Goal: Information Seeking & Learning: Learn about a topic

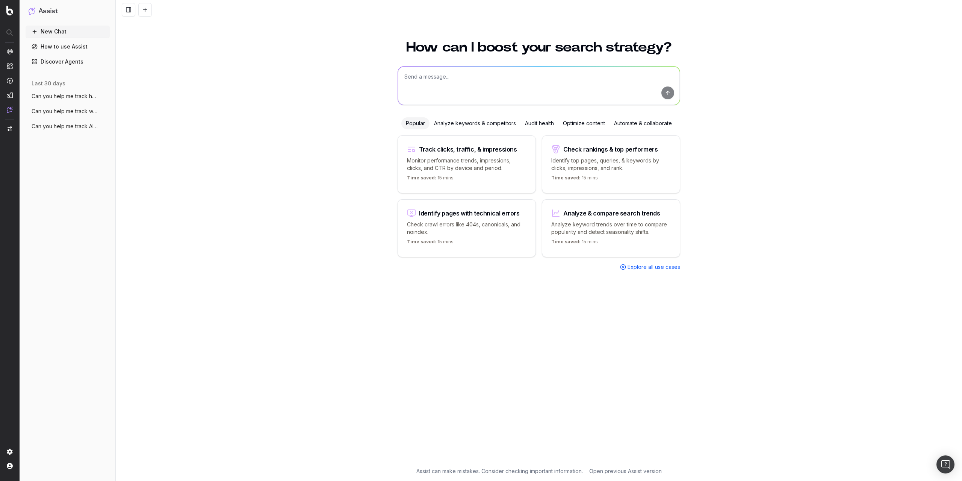
click at [71, 97] on span "Can you help me track how often my conte" at bounding box center [65, 96] width 66 height 8
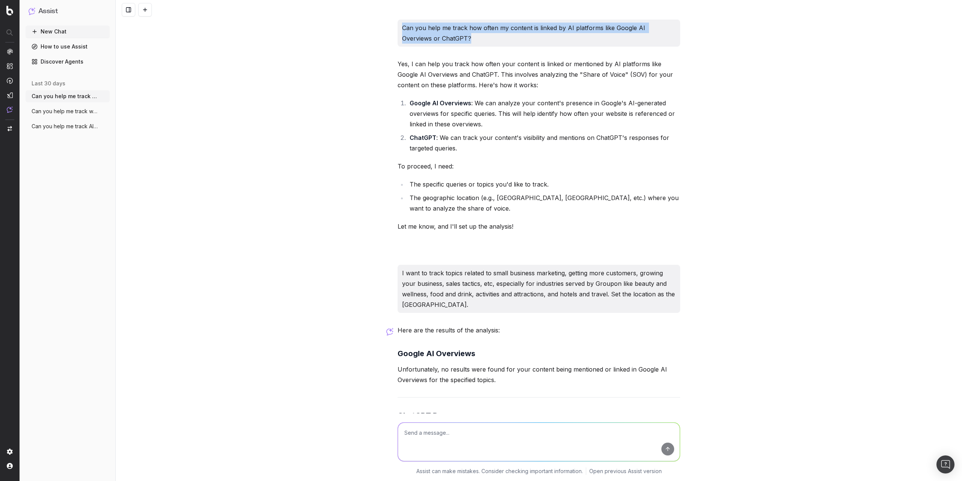
drag, startPoint x: 445, startPoint y: 41, endPoint x: 400, endPoint y: 28, distance: 46.4
click at [402, 28] on p "Can you help me track how often my content is linked by AI platforms like Googl…" at bounding box center [539, 33] width 274 height 21
copy p "Can you help me track how often my content is linked by AI platforms like Googl…"
click at [73, 34] on button "New Chat" at bounding box center [68, 32] width 84 height 12
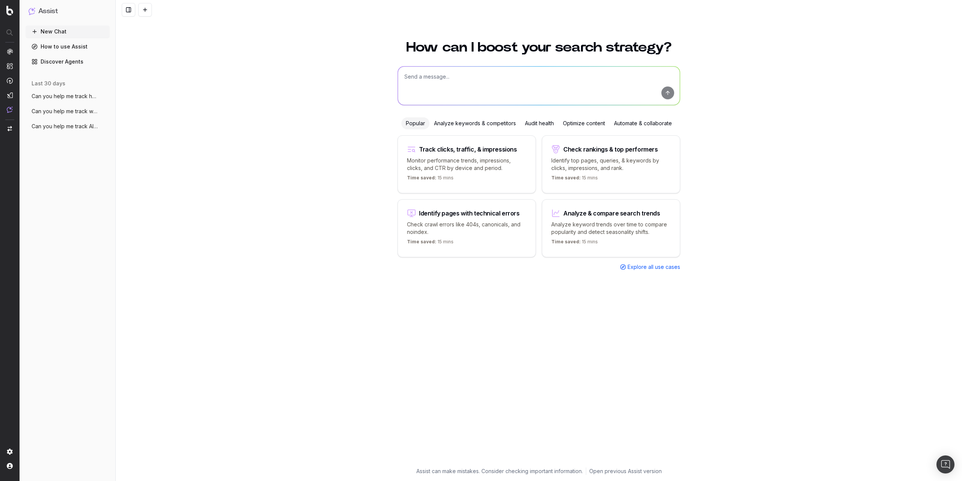
click at [435, 82] on textarea at bounding box center [539, 86] width 282 height 38
paste textarea "Can you help me track how often my content is linked by AI platforms like Googl…"
click at [539, 77] on textarea "Can you help me track how often my content is linked by AI platforms like Googl…" at bounding box center [539, 86] width 282 height 38
click at [554, 75] on textarea "Can you help me track how often my content is linked by AI platforms like Googl…" at bounding box center [539, 86] width 282 height 38
drag, startPoint x: 539, startPoint y: 76, endPoint x: 585, endPoint y: 76, distance: 45.9
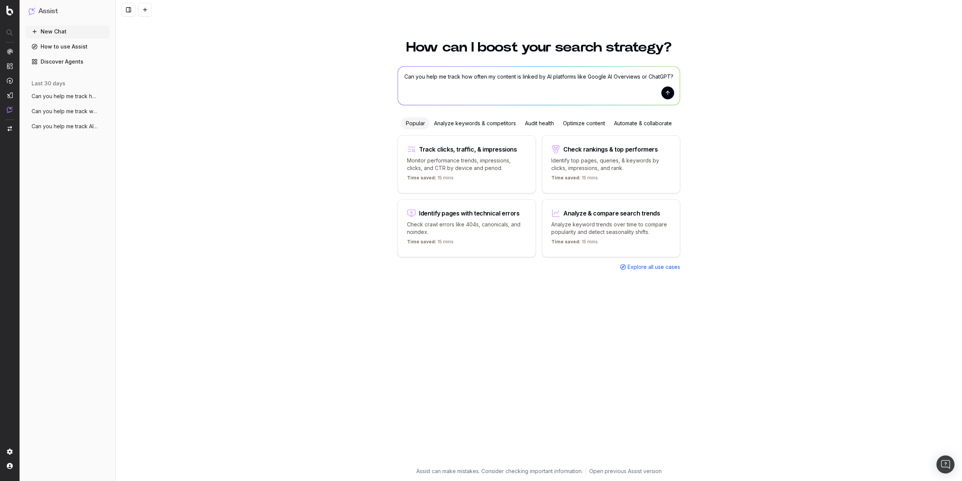
click at [585, 76] on textarea "Can you help me track how often my content is linked by AI platforms like Googl…" at bounding box center [539, 86] width 282 height 38
click at [562, 78] on textarea "Can you help me track how often my content is linked in Google AI Overviews or …" at bounding box center [539, 86] width 282 height 38
drag, startPoint x: 601, startPoint y: 76, endPoint x: 631, endPoint y: 78, distance: 30.5
click at [631, 78] on textarea "Can you help me track how often my content is linked in Google's AI Overviews o…" at bounding box center [539, 86] width 282 height 38
type textarea "Can you help me track how often my content is linked in Google's AI Overviews?"
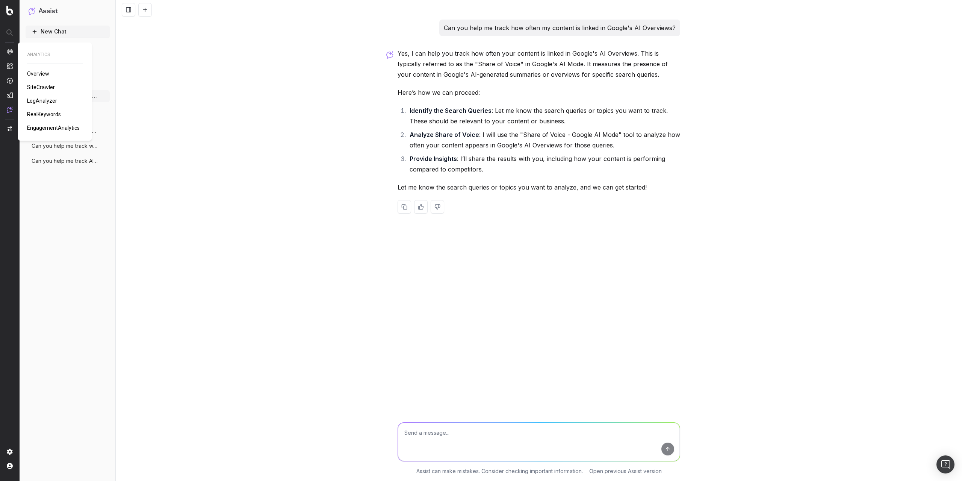
click at [47, 101] on span "LogAnalyzer" at bounding box center [42, 101] width 30 height 6
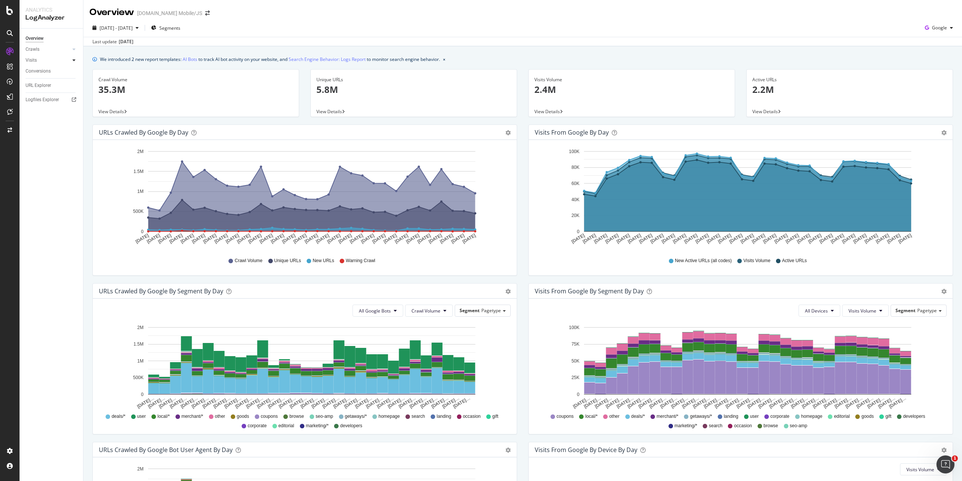
click at [72, 59] on div at bounding box center [74, 60] width 8 height 8
click at [30, 59] on div "Visits" at bounding box center [31, 60] width 11 height 8
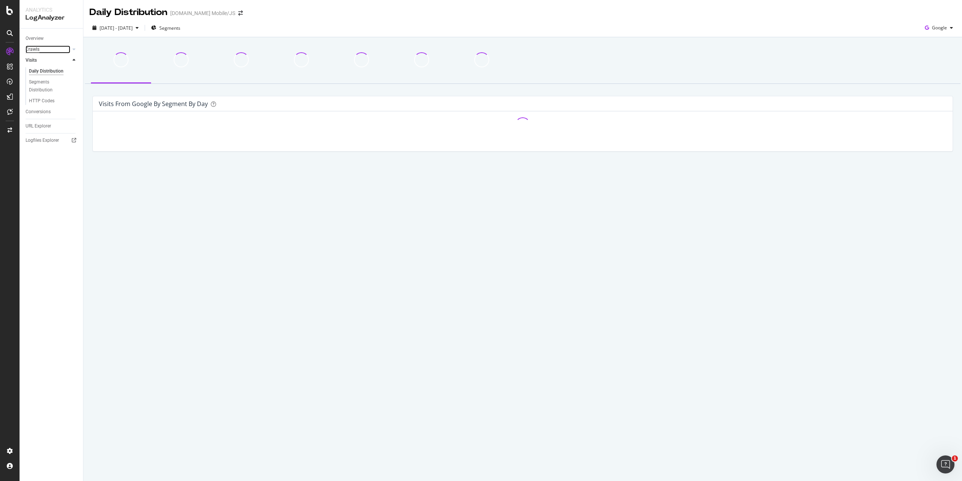
click at [33, 47] on div "Crawls" at bounding box center [33, 49] width 14 height 8
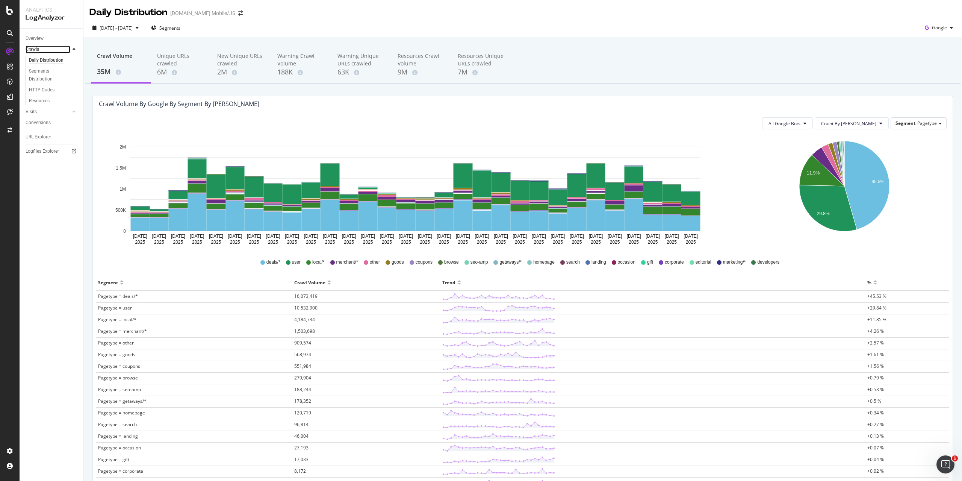
click at [32, 48] on div "Crawls" at bounding box center [33, 49] width 14 height 8
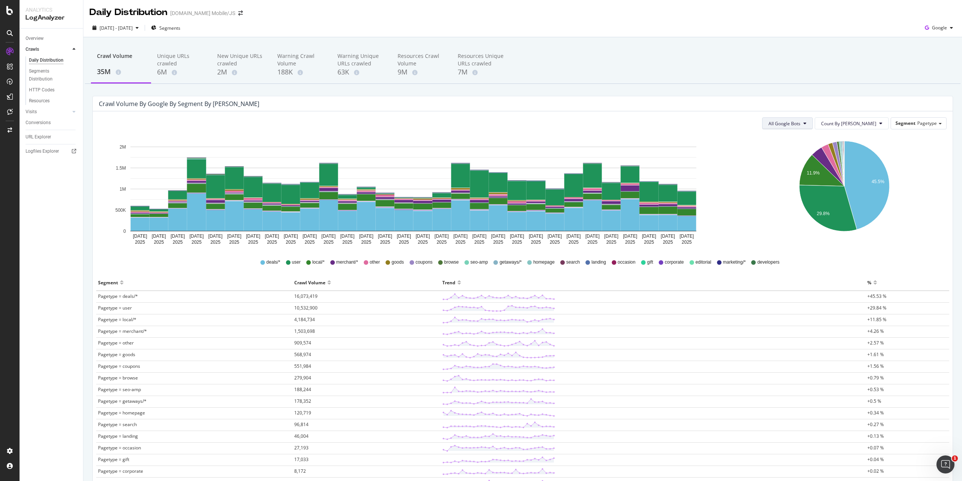
click at [807, 125] on icon at bounding box center [805, 123] width 3 height 5
click at [848, 85] on div "Crawl Volume 35M Unique URLs crawled 6M New Unique URLs crawled 2M Warning Craw…" at bounding box center [522, 304] width 879 height 535
click at [923, 122] on span "Pagetype" at bounding box center [927, 123] width 20 height 6
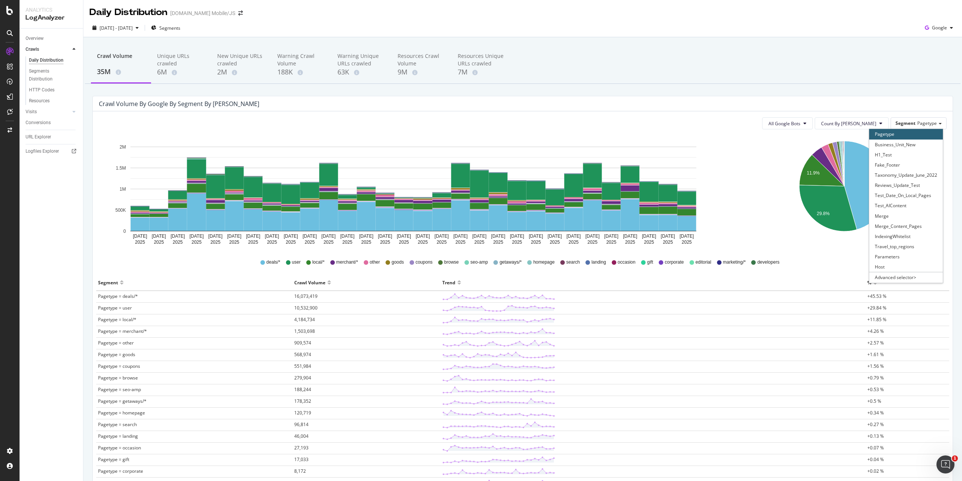
click at [887, 94] on div "Crawl Volume 35M Unique URLs crawled 6M New Unique URLs crawled 2M Warning Craw…" at bounding box center [522, 304] width 879 height 535
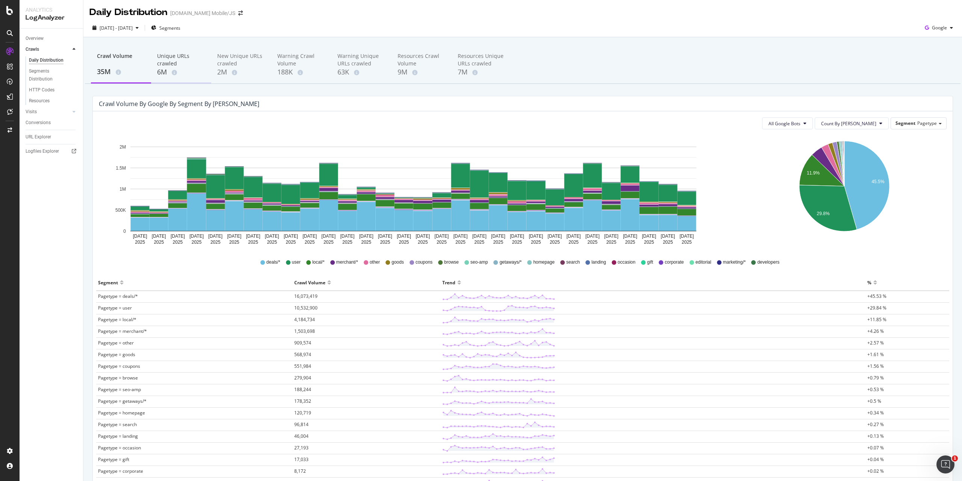
click at [182, 56] on div "Unique URLs crawled" at bounding box center [181, 59] width 48 height 15
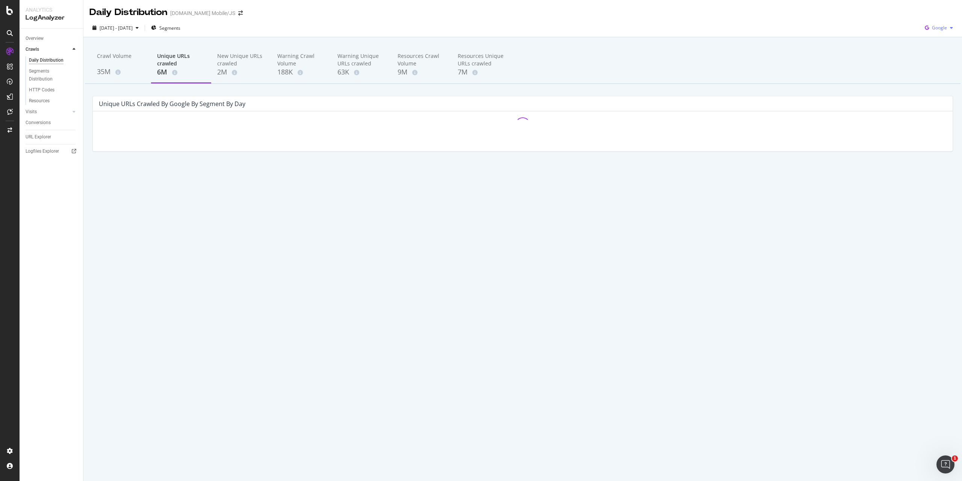
click at [947, 29] on div "button" at bounding box center [951, 28] width 9 height 5
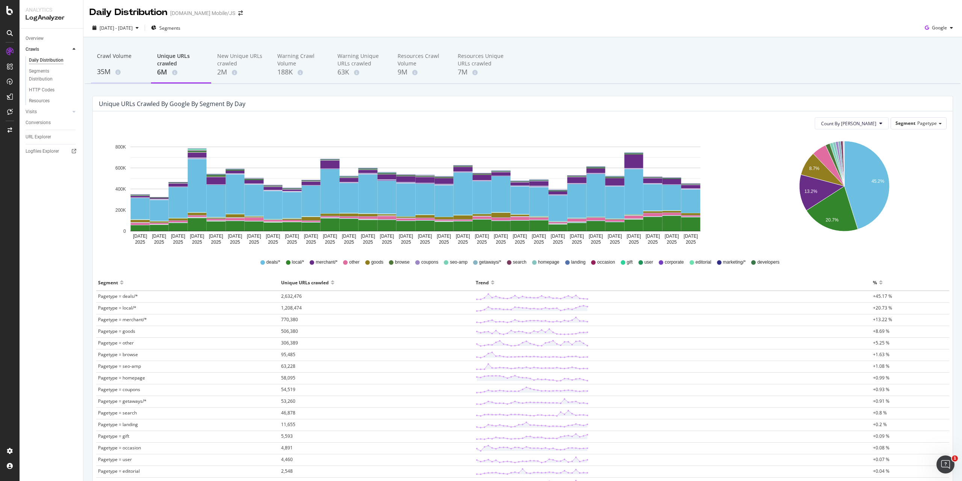
click at [97, 56] on div "Crawl Volume 35M" at bounding box center [121, 64] width 60 height 37
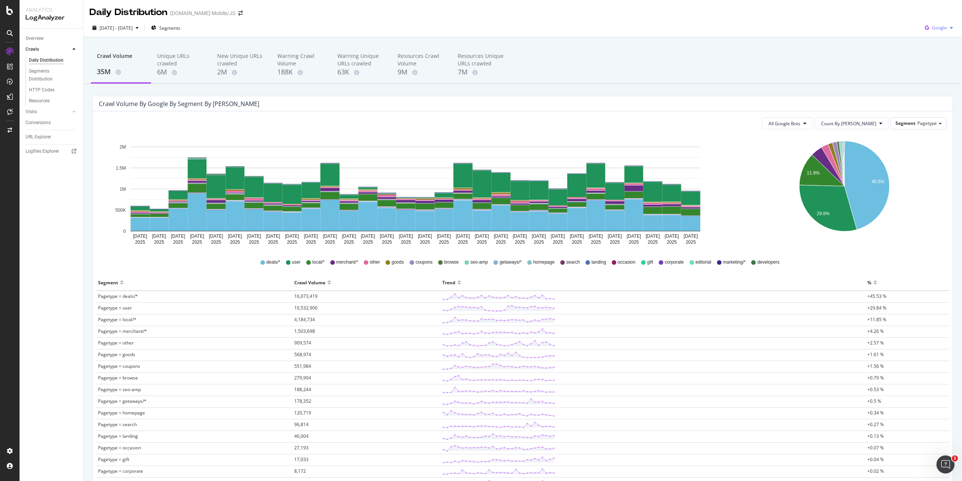
click at [948, 27] on div "button" at bounding box center [951, 28] width 9 height 5
click at [815, 44] on div "Crawl Volume 35M Unique URLs crawled 6M New Unique URLs crawled 2M Warning Craw…" at bounding box center [522, 304] width 879 height 535
click at [330, 262] on icon at bounding box center [332, 262] width 5 height 5
click at [817, 156] on icon "A chart." at bounding box center [828, 166] width 32 height 39
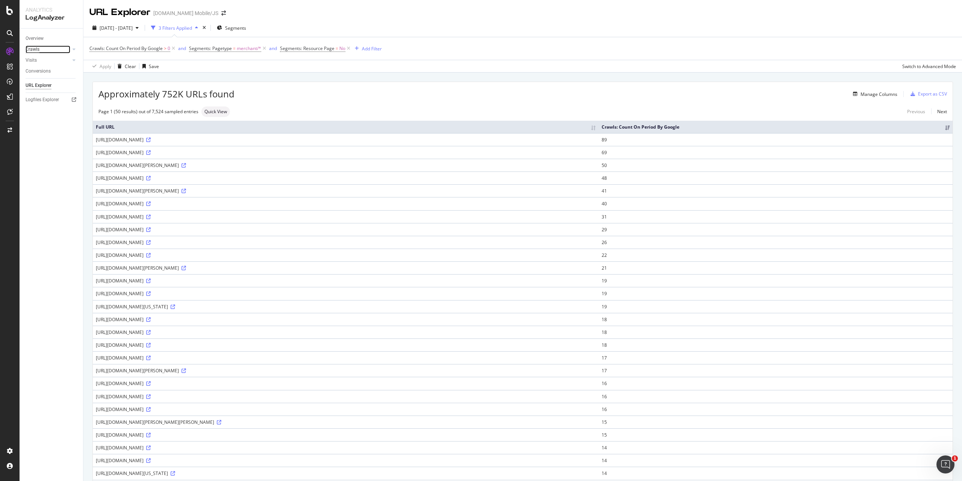
click at [32, 49] on div "Crawls" at bounding box center [33, 49] width 14 height 8
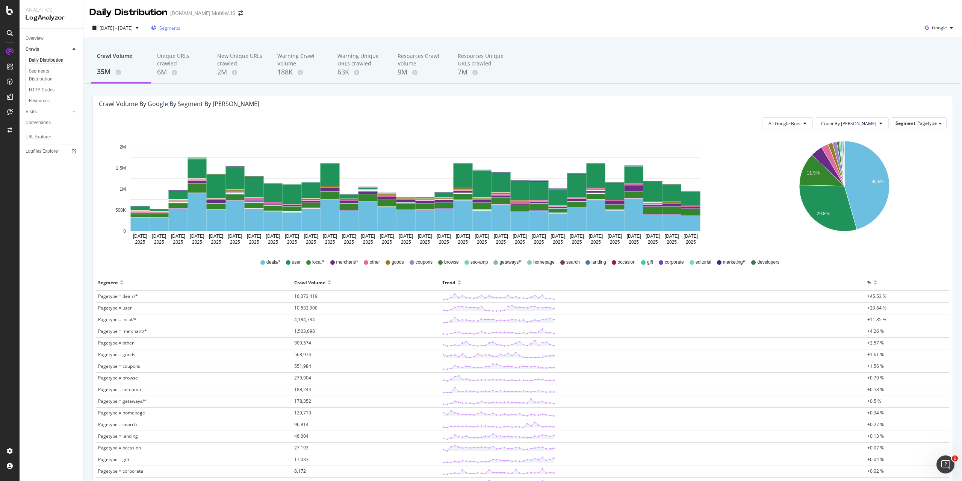
click at [180, 26] on span "Segments" at bounding box center [169, 28] width 21 height 6
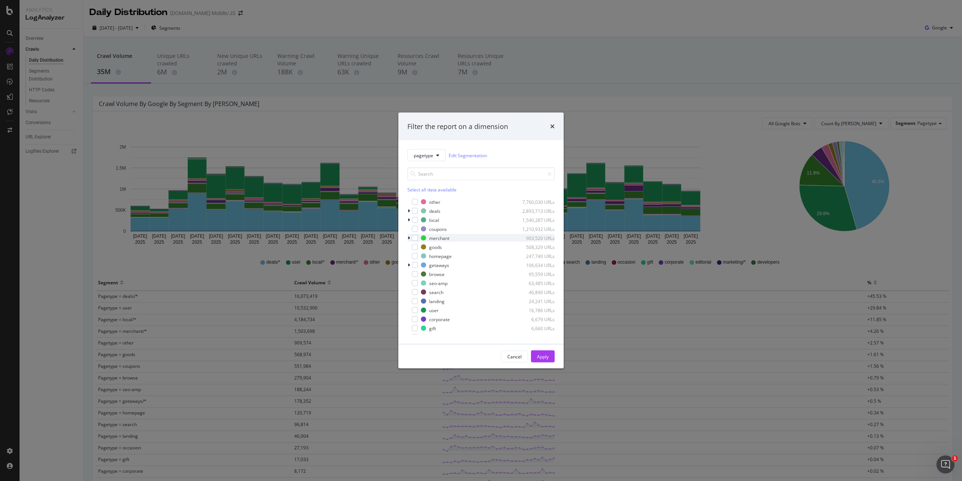
click at [408, 238] on icon "modal" at bounding box center [409, 238] width 2 height 5
click at [410, 238] on icon "modal" at bounding box center [408, 238] width 3 height 5
click at [415, 238] on div "modal" at bounding box center [415, 238] width 6 height 6
click at [410, 330] on div "modal" at bounding box center [409, 331] width 5 height 8
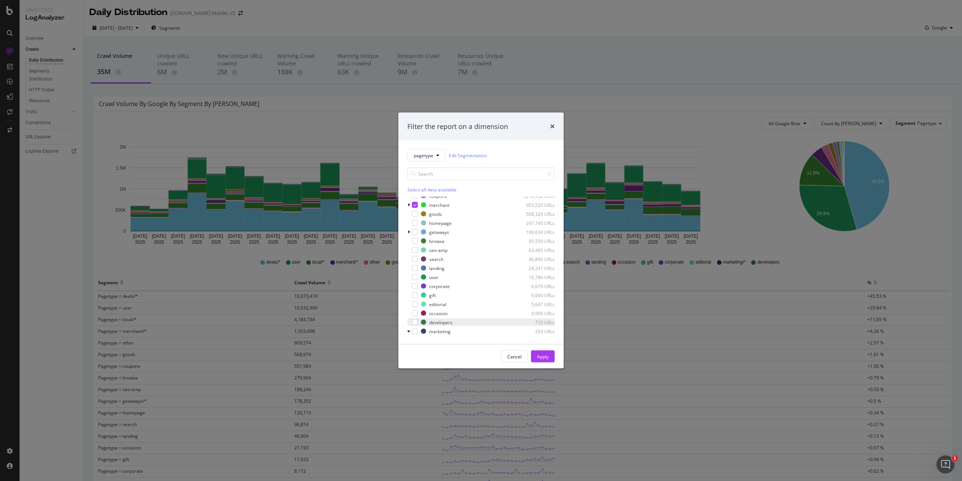
scroll to position [42, 0]
click at [409, 320] on icon "modal" at bounding box center [408, 322] width 3 height 5
click at [545, 356] on div "Apply" at bounding box center [543, 356] width 12 height 6
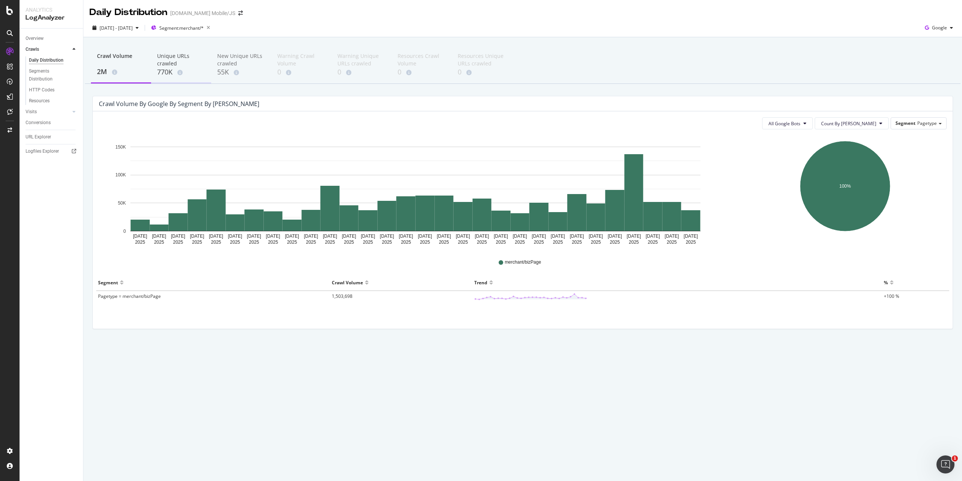
click at [164, 63] on div "Unique URLs crawled" at bounding box center [181, 59] width 48 height 15
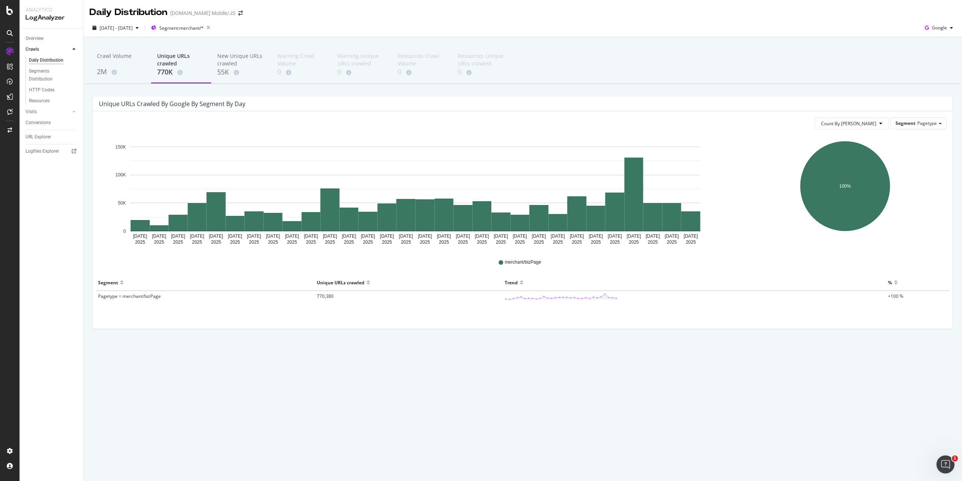
click at [107, 282] on div "Segment" at bounding box center [108, 282] width 20 height 12
click at [868, 120] on span "Count By Day" at bounding box center [848, 123] width 55 height 6
click at [821, 91] on div "Crawl Volume 2M Unique URLs crawled 770K New Unique URLs crawled 55K Warning Cr…" at bounding box center [522, 199] width 879 height 325
click at [188, 28] on span "Segment: merchant/*" at bounding box center [181, 28] width 44 height 6
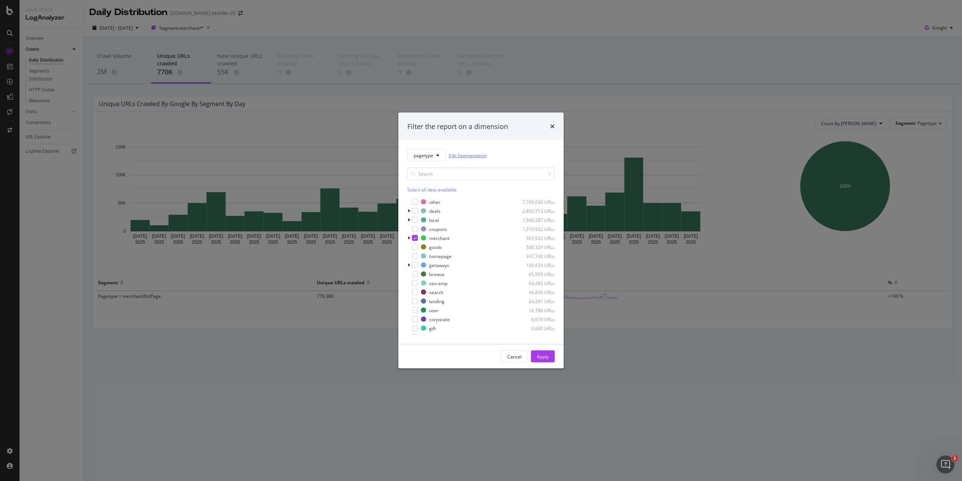
click at [478, 157] on link "Edit Segmentation" at bounding box center [468, 155] width 38 height 8
click at [552, 126] on icon "times" at bounding box center [552, 126] width 5 height 6
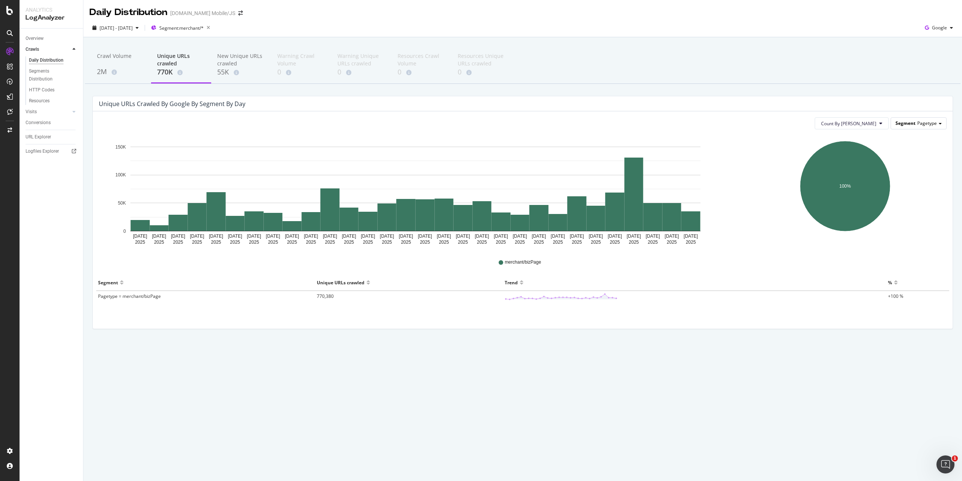
click at [924, 129] on div "Segment Pagetype" at bounding box center [918, 123] width 55 height 11
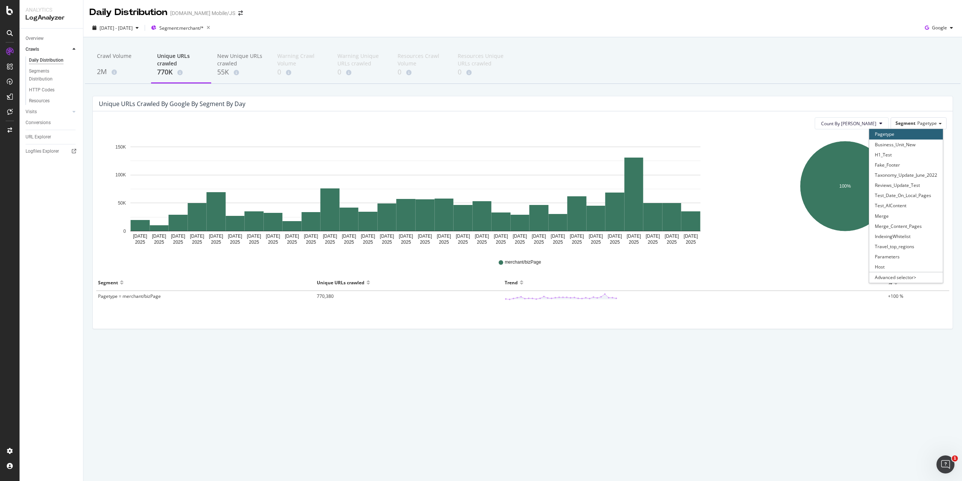
click at [795, 80] on div "Crawl Volume 2M Unique URLs crawled 770K New Unique URLs crawled 55K Warning Cr…" at bounding box center [523, 65] width 876 height 38
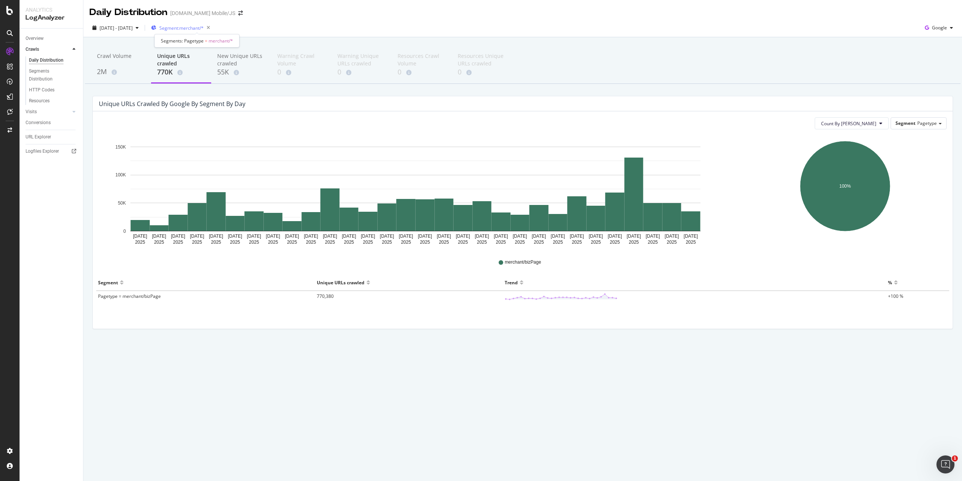
click at [199, 27] on span "Segment: merchant/*" at bounding box center [181, 28] width 44 height 6
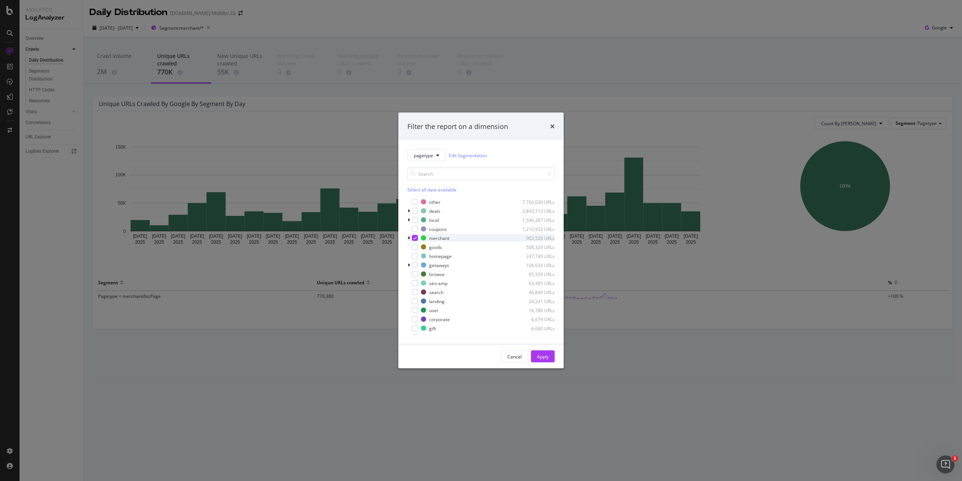
click at [409, 237] on icon "modal" at bounding box center [409, 238] width 2 height 5
click at [419, 247] on icon "modal" at bounding box center [419, 247] width 3 height 4
click at [415, 240] on div "modal" at bounding box center [415, 238] width 6 height 6
click at [421, 248] on icon "modal" at bounding box center [419, 247] width 3 height 4
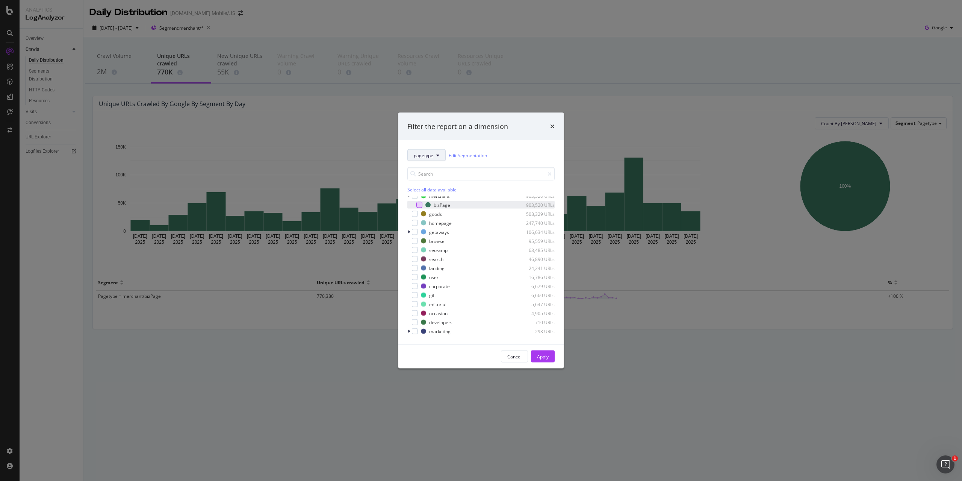
click at [418, 154] on span "pagetype" at bounding box center [424, 155] width 20 height 6
click at [510, 148] on div "pagetype Edit Segmentation Select all data available other 7,760,030 URLs deals…" at bounding box center [480, 242] width 165 height 204
click at [555, 126] on div "Filter the report on a dimension" at bounding box center [480, 126] width 165 height 28
click at [553, 126] on icon "times" at bounding box center [552, 126] width 5 height 6
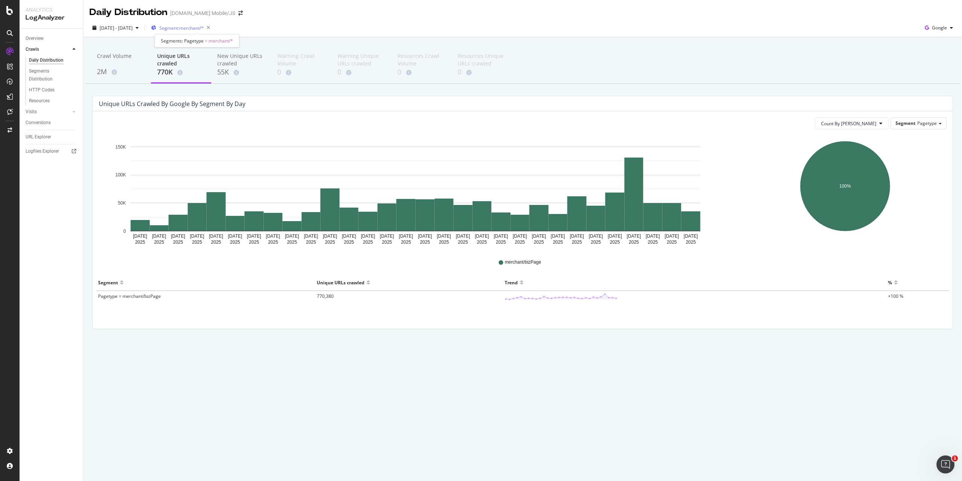
click at [204, 27] on span "Segment: merchant/*" at bounding box center [181, 28] width 44 height 6
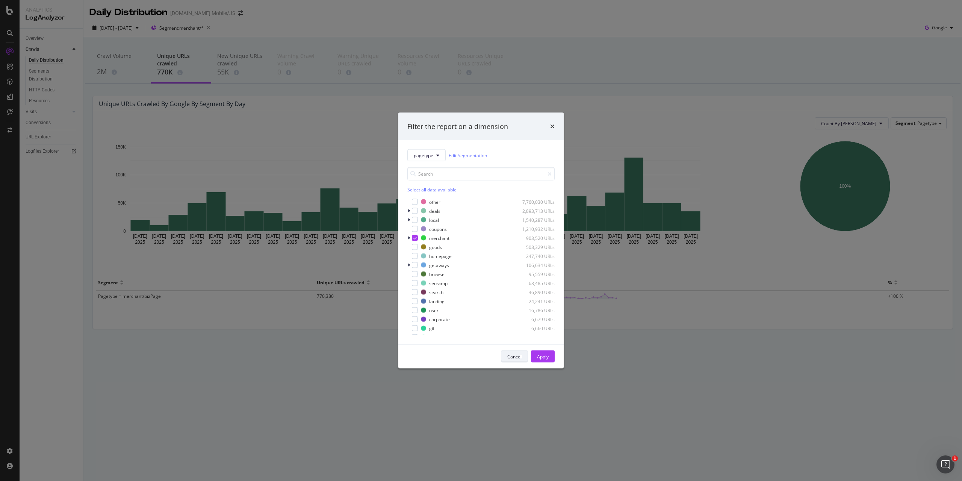
click at [515, 360] on div "Cancel" at bounding box center [514, 356] width 14 height 11
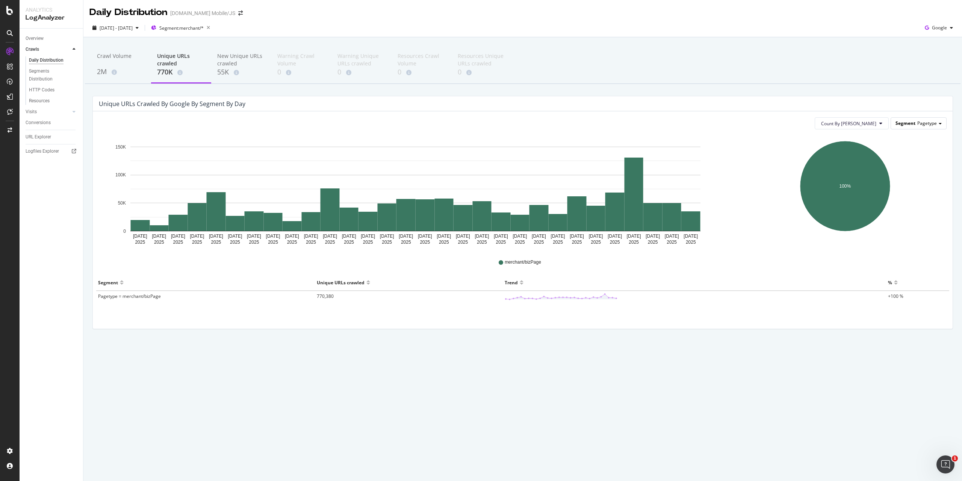
click at [893, 123] on div "Segment Pagetype" at bounding box center [918, 123] width 55 height 11
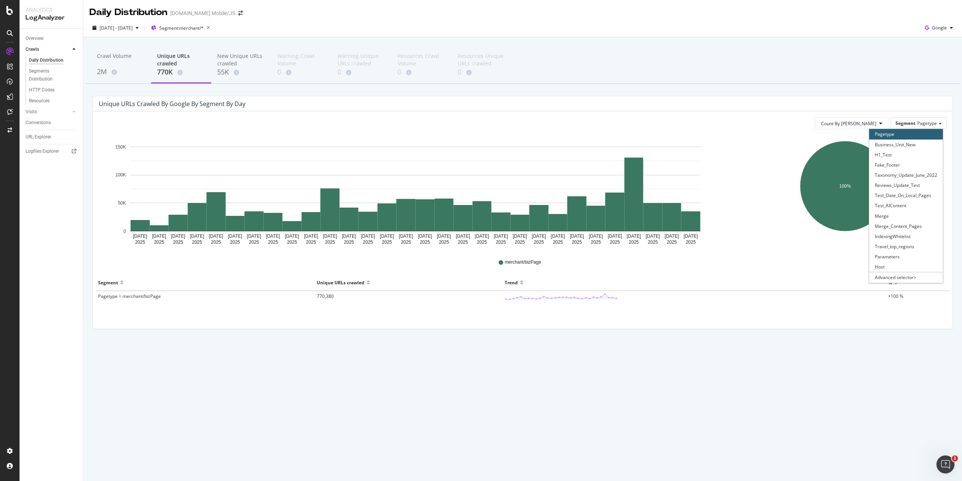
click at [761, 360] on div "Crawl Volume 2M Unique URLs crawled 770K New Unique URLs crawled 55K Warning Cr…" at bounding box center [522, 199] width 879 height 325
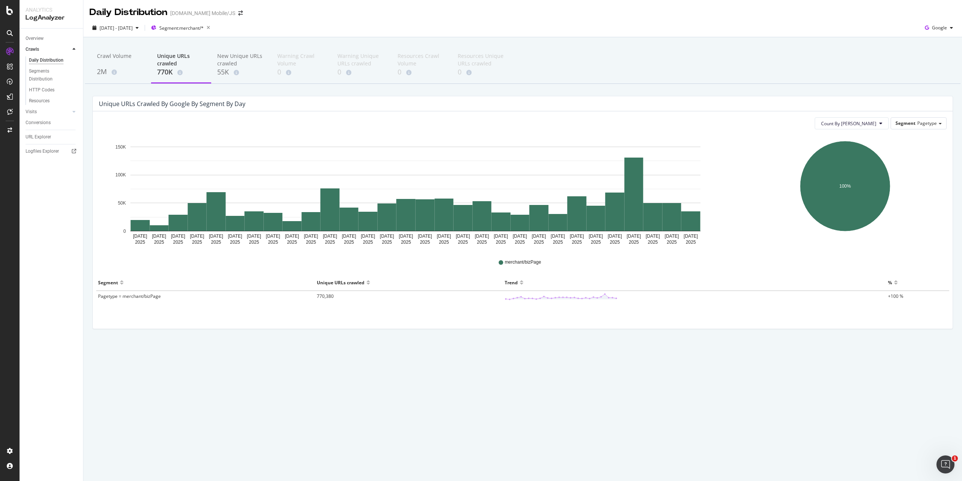
click at [344, 283] on div "Unique URLs crawled" at bounding box center [341, 282] width 48 height 12
click at [845, 186] on text "100%" at bounding box center [845, 185] width 12 height 5
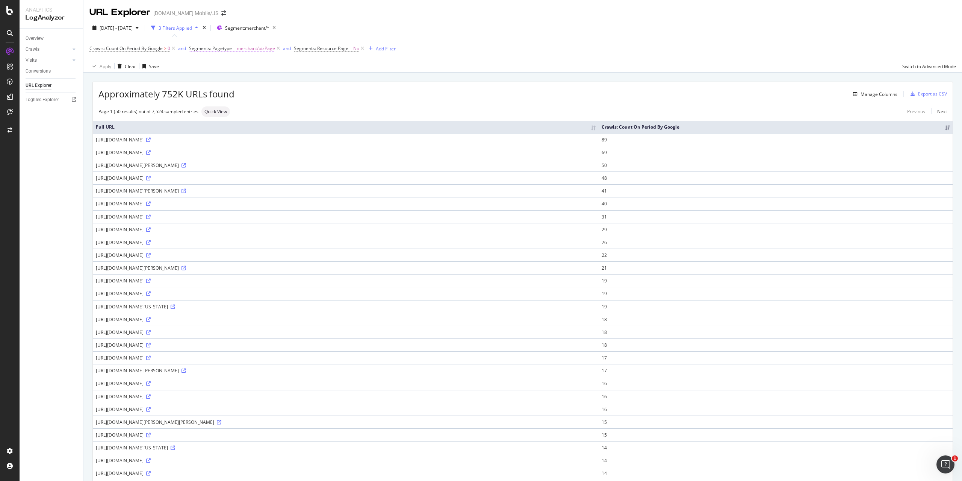
click at [226, 48] on span "Segments: Pagetype" at bounding box center [210, 48] width 43 height 6
click at [191, 48] on div "Segments: Pagetype Equal Without Children Cancel Add filter Apply" at bounding box center [237, 80] width 95 height 78
click at [194, 48] on icon at bounding box center [194, 47] width 2 height 5
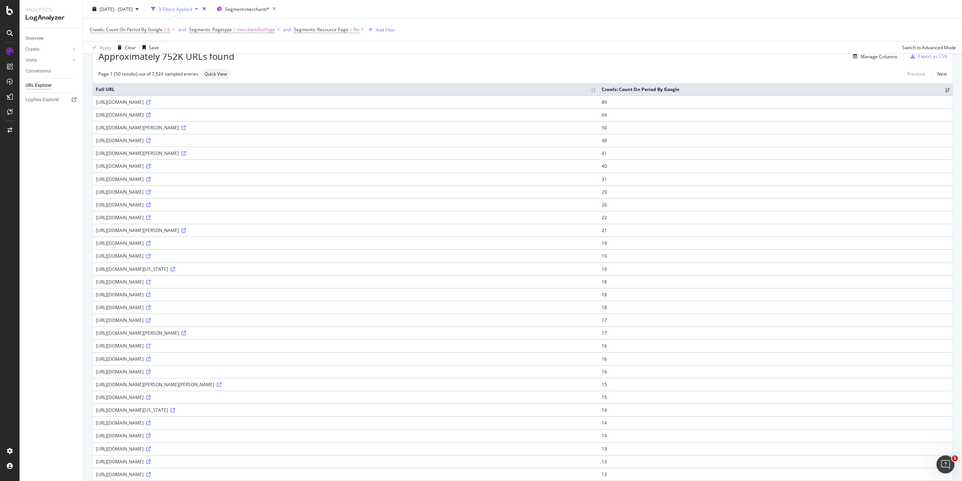
click at [411, 79] on div "Page 1 (50 results) out of 7,524 sampled entries Quick View Previous Next" at bounding box center [523, 74] width 860 height 11
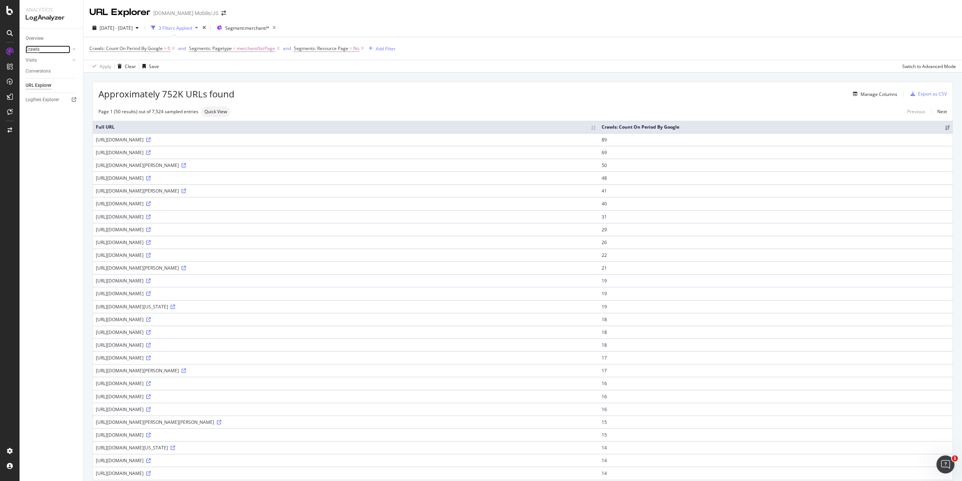
click at [31, 49] on div "Crawls" at bounding box center [33, 49] width 14 height 8
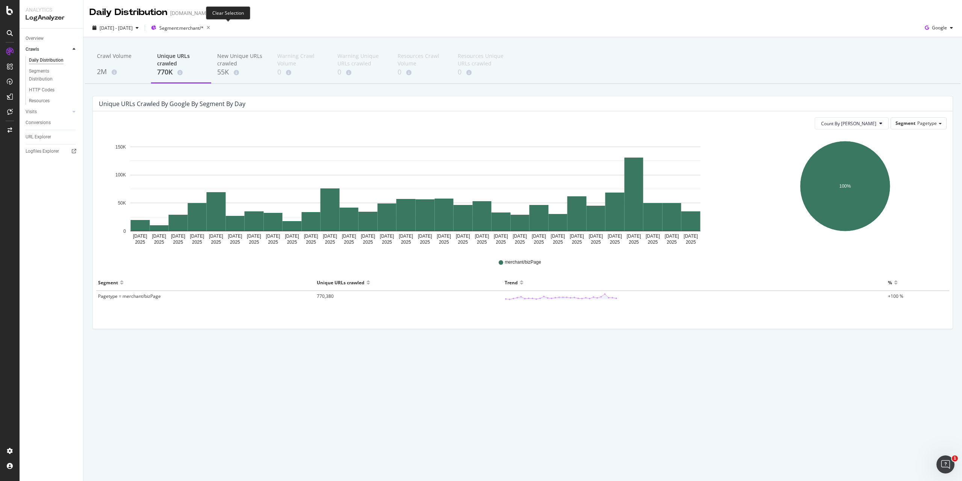
click at [213, 26] on icon "button" at bounding box center [208, 28] width 9 height 11
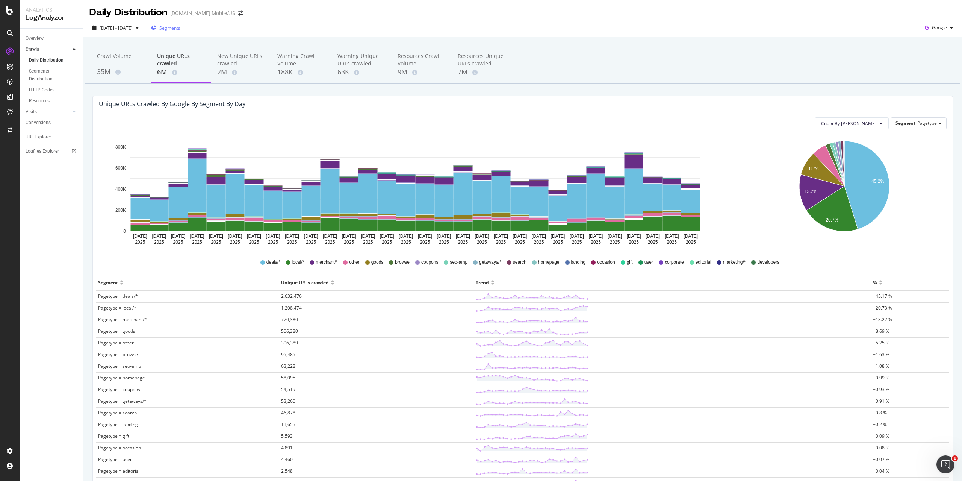
click at [180, 27] on span "Segments" at bounding box center [169, 28] width 21 height 6
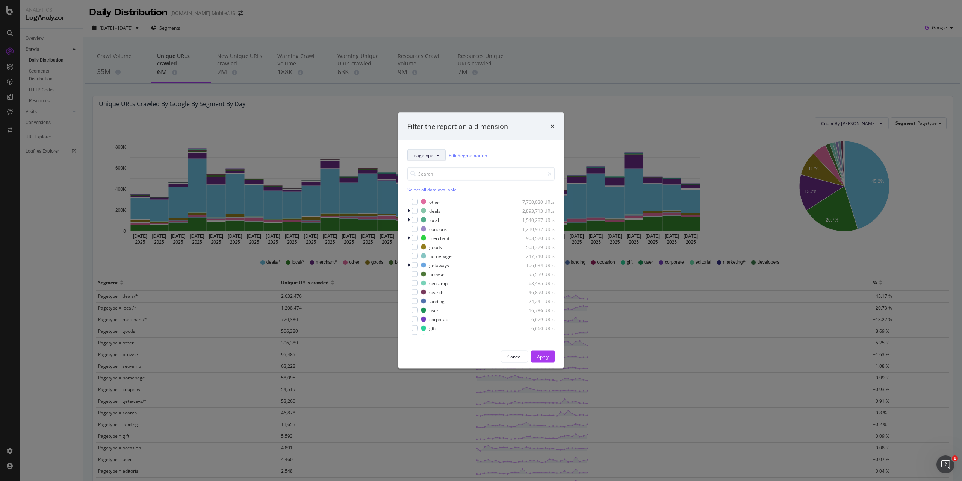
click at [434, 159] on button "pagetype" at bounding box center [426, 155] width 38 height 12
click at [431, 273] on span "parameters" at bounding box center [445, 272] width 62 height 7
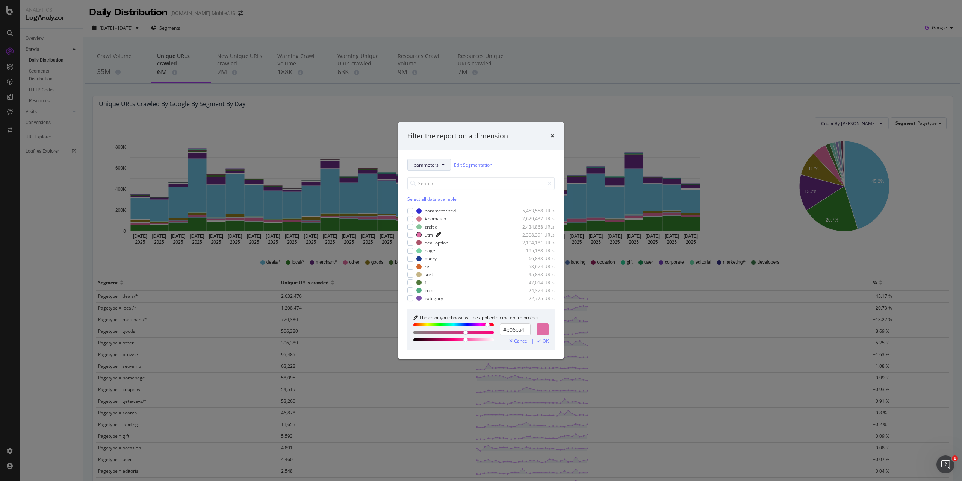
click at [442, 166] on icon "modal" at bounding box center [443, 164] width 3 height 5
click at [512, 200] on div "Select all data available" at bounding box center [480, 199] width 147 height 6
click at [431, 159] on button "parameters" at bounding box center [429, 165] width 44 height 12
click at [543, 158] on div "parameters Edit Segmentation Unselect all data available parameterized 5,453,55…" at bounding box center [480, 254] width 165 height 209
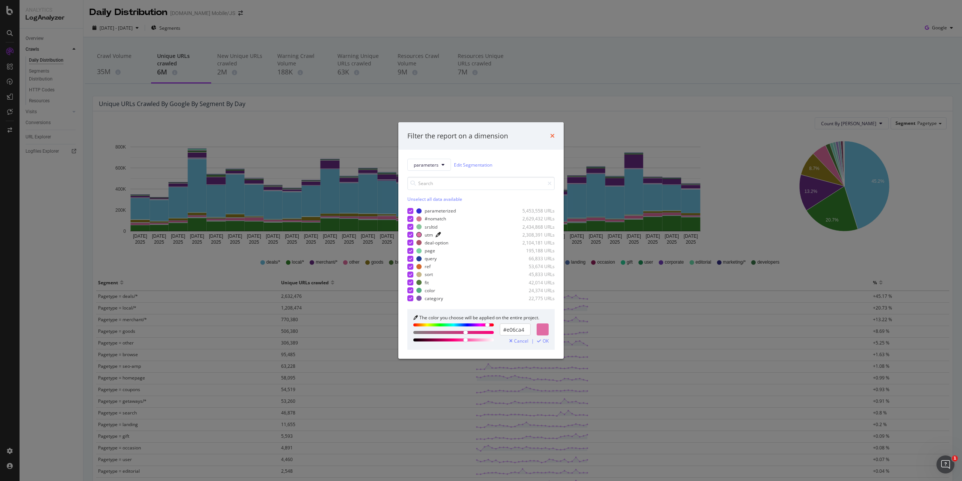
click at [552, 138] on icon "times" at bounding box center [552, 136] width 5 height 6
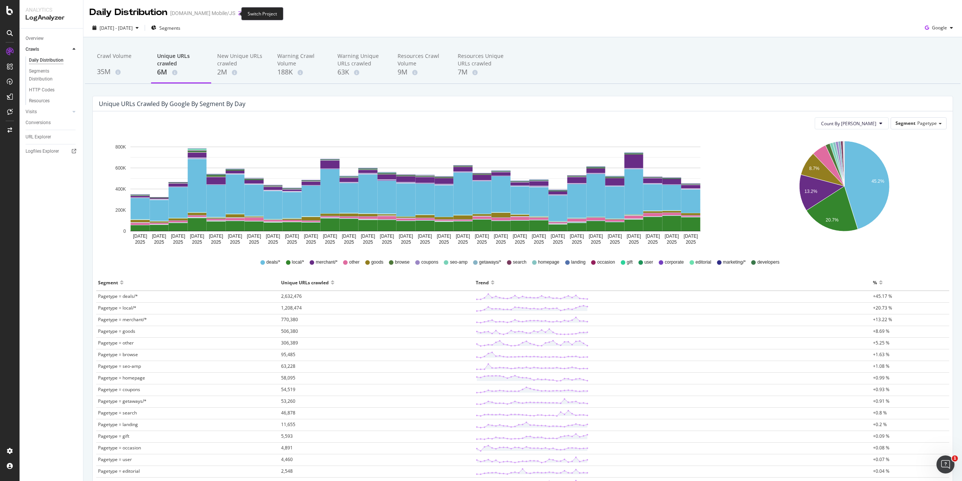
click at [238, 14] on icon "arrow-right-arrow-left" at bounding box center [240, 13] width 5 height 5
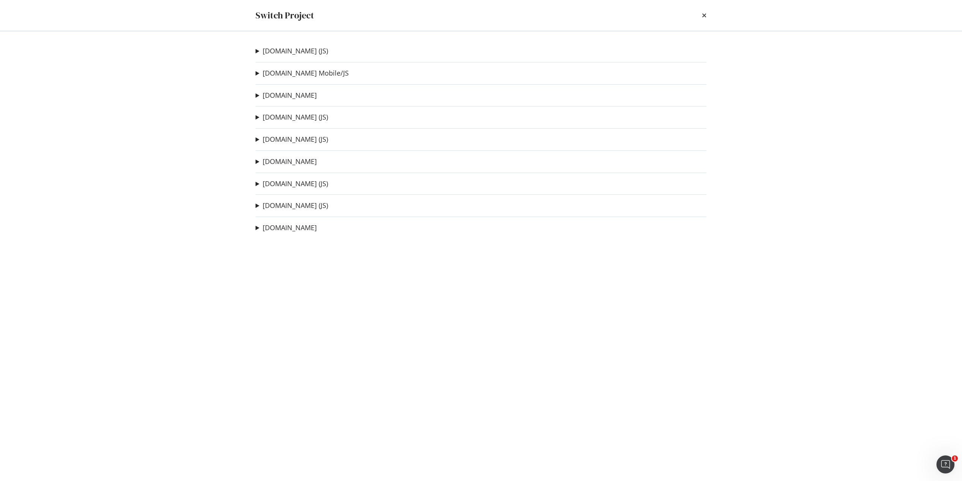
click at [257, 74] on summary "[DOMAIN_NAME] Mobile/JS" at bounding box center [302, 73] width 93 height 10
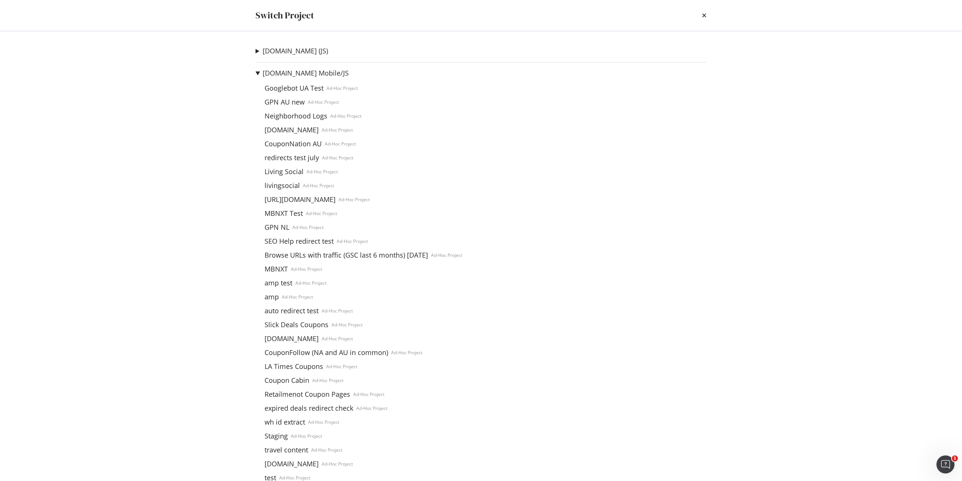
click at [258, 70] on summary "[DOMAIN_NAME] Mobile/JS" at bounding box center [359, 73] width 207 height 10
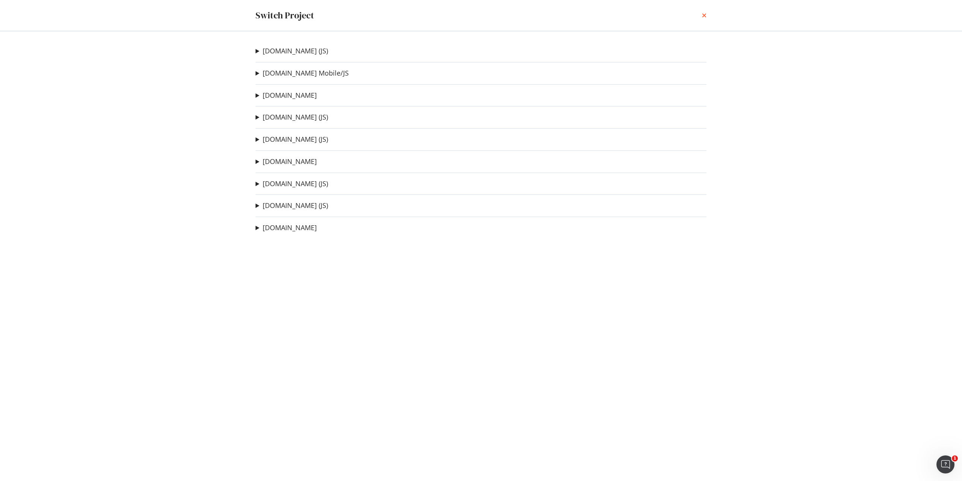
click at [705, 17] on icon "times" at bounding box center [704, 15] width 5 height 6
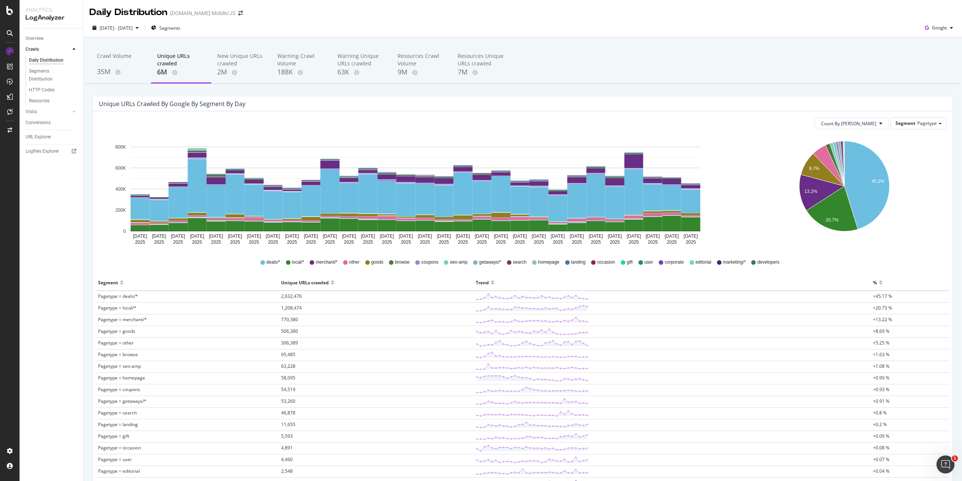
scroll to position [38, 0]
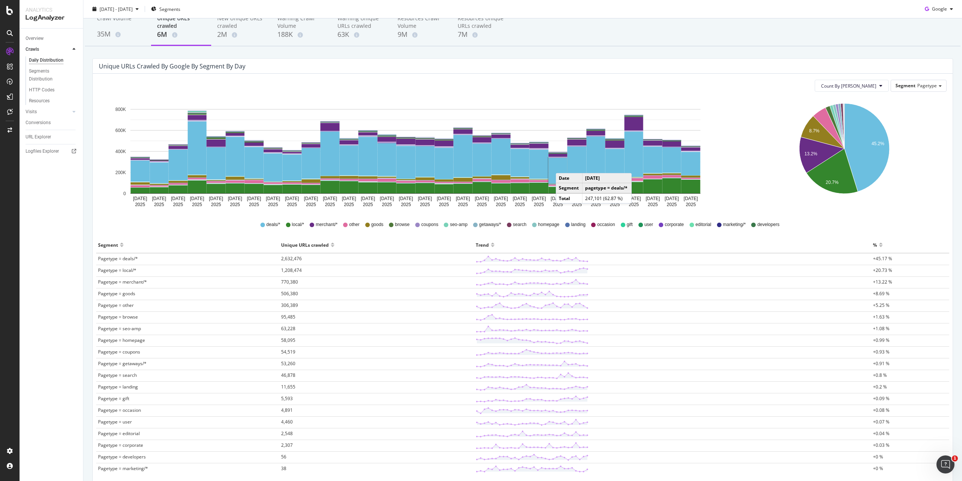
click at [121, 283] on span "Pagetype = merchant/*" at bounding box center [122, 282] width 49 height 6
click at [285, 282] on span "770,380" at bounding box center [289, 282] width 17 height 6
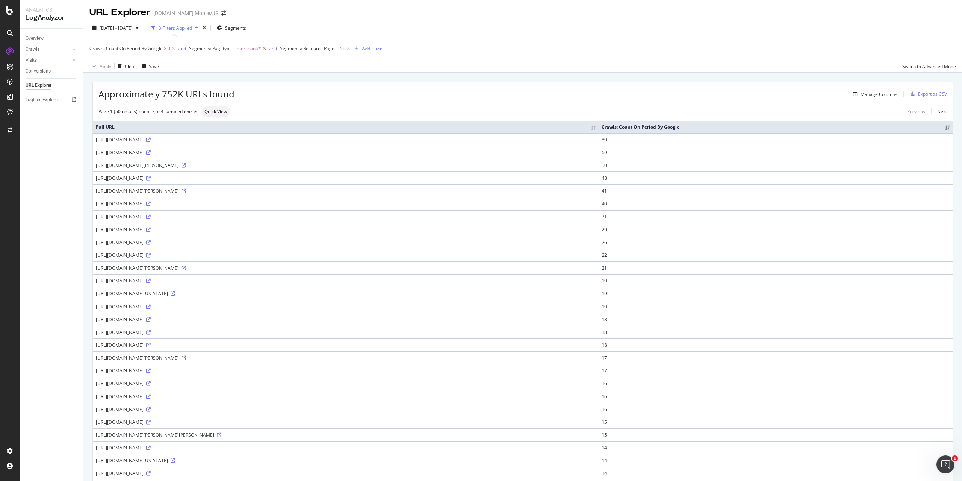
click at [264, 48] on icon at bounding box center [264, 49] width 6 height 8
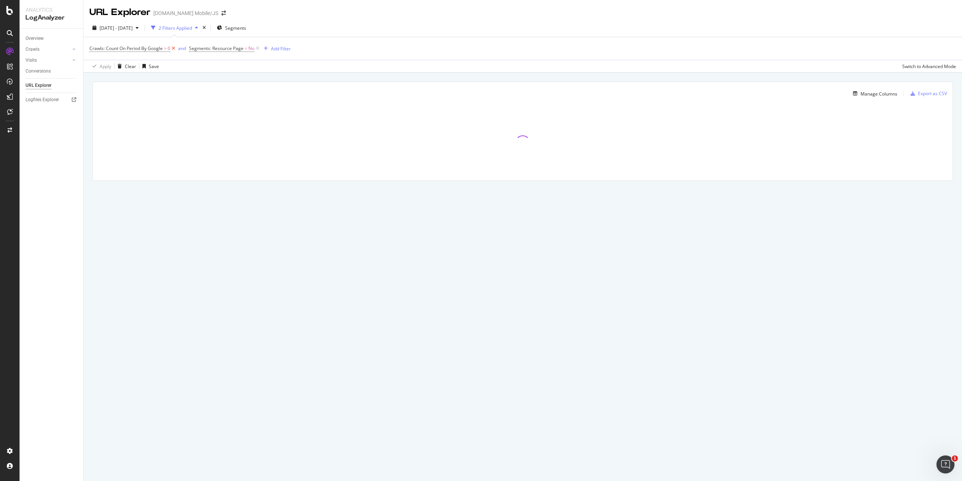
click at [174, 48] on icon at bounding box center [173, 49] width 6 height 8
click at [157, 49] on icon at bounding box center [158, 49] width 6 height 8
click at [105, 50] on div "Add Filter" at bounding box center [110, 48] width 20 height 6
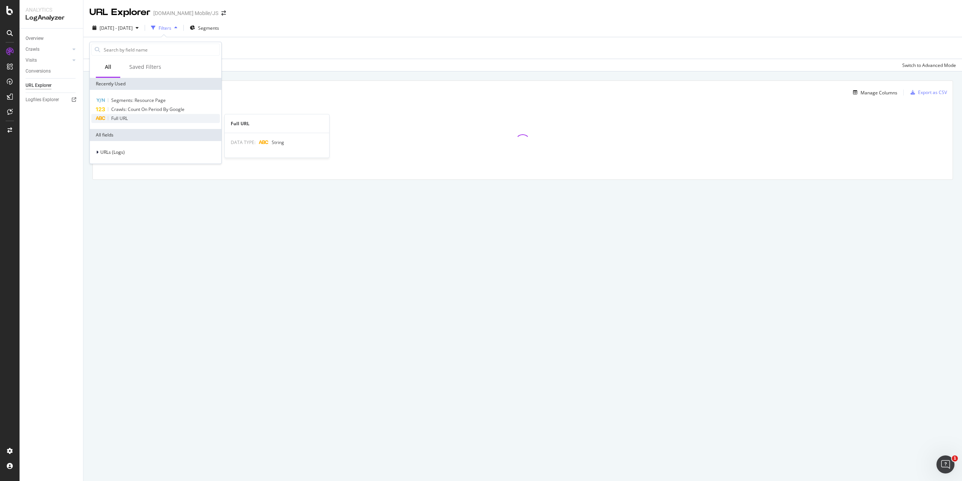
click at [124, 119] on span "Full URL" at bounding box center [119, 118] width 17 height 6
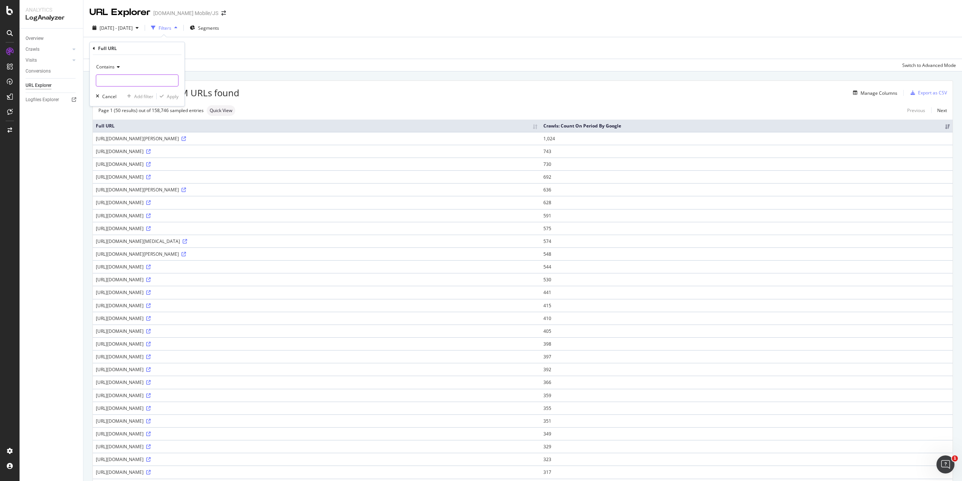
click at [117, 83] on input "text" at bounding box center [137, 80] width 82 height 12
type input ".com/merchant"
click at [135, 95] on div "Add filter" at bounding box center [143, 96] width 19 height 6
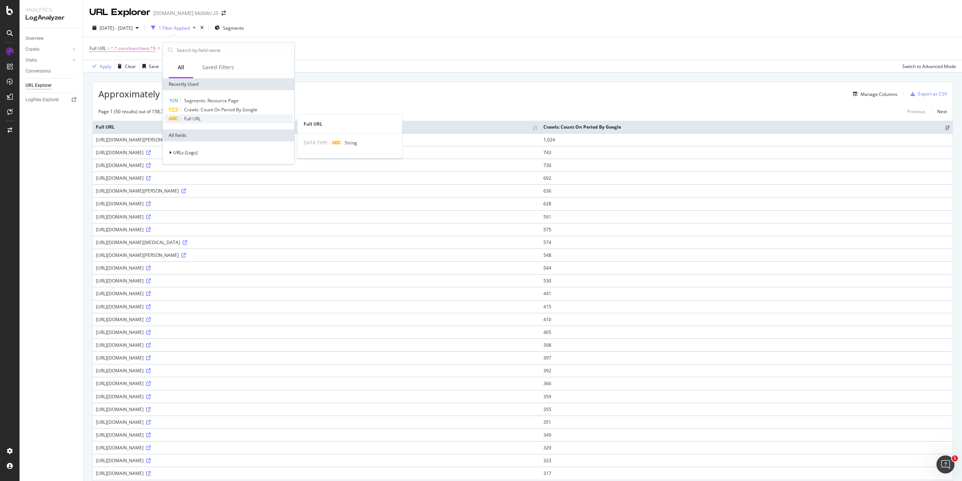
click at [196, 117] on span "Full URL" at bounding box center [192, 118] width 17 height 6
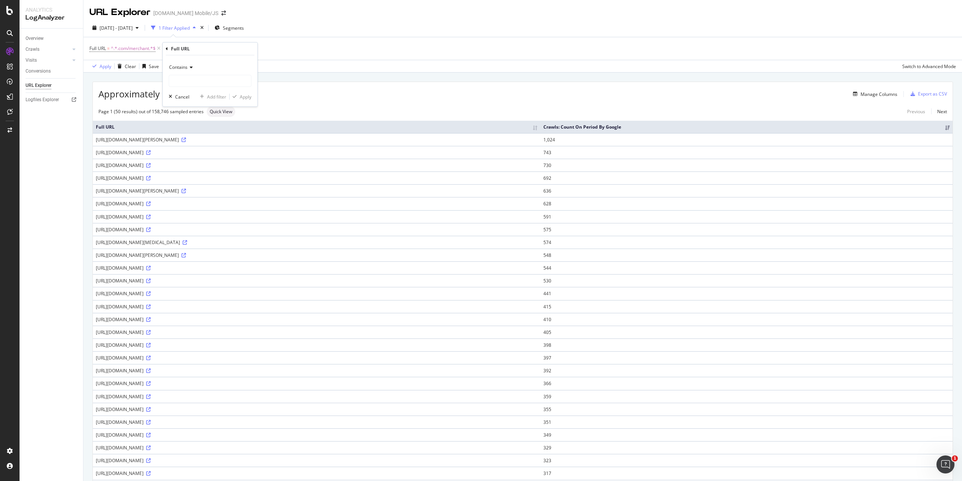
click at [189, 65] on icon at bounding box center [190, 67] width 5 height 5
click at [198, 151] on span "Doesn't contain" at bounding box center [189, 151] width 33 height 6
click at [189, 80] on input "text" at bounding box center [210, 81] width 82 height 12
type input "merchant/center"
click at [207, 97] on div "Add filter" at bounding box center [216, 97] width 19 height 6
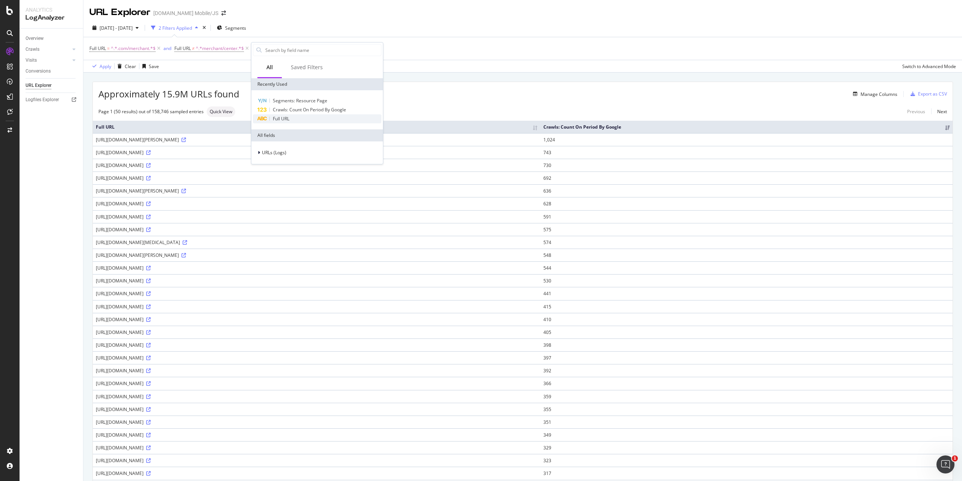
click at [282, 121] on span "Full URL" at bounding box center [281, 118] width 17 height 6
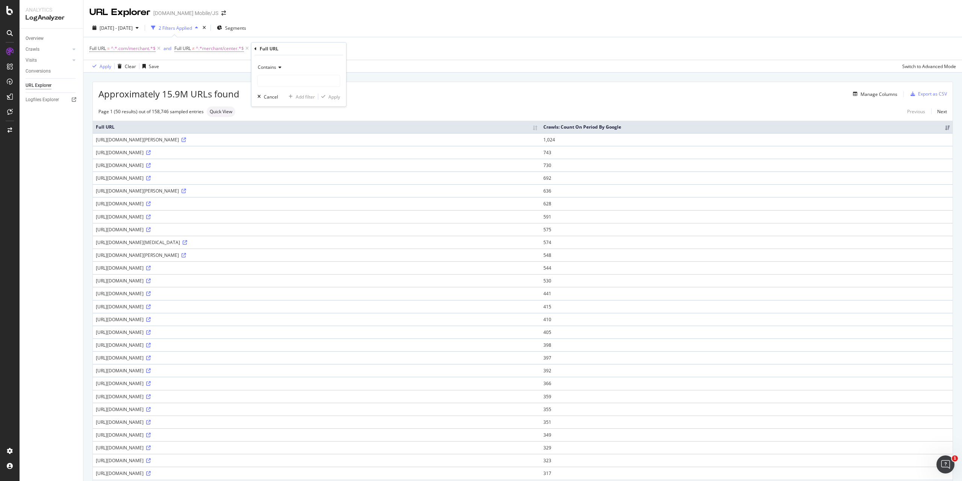
click at [282, 68] on div "Contains" at bounding box center [298, 67] width 83 height 12
click at [282, 151] on span "Doesn't contain" at bounding box center [277, 151] width 33 height 6
click at [272, 77] on input "text" at bounding box center [299, 81] width 82 height 12
type input "merchant/admin"
click at [327, 97] on div "button" at bounding box center [323, 96] width 10 height 5
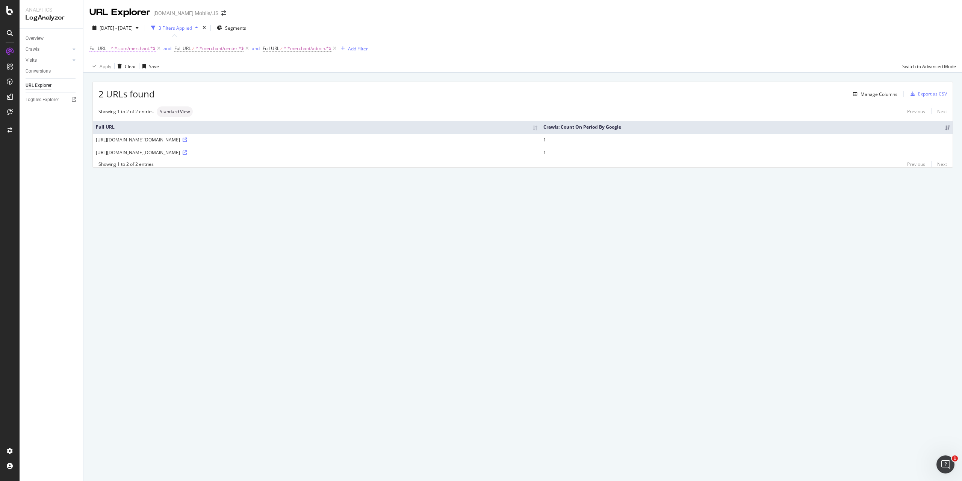
click at [147, 49] on span "^.*.com/merchant.*$" at bounding box center [133, 48] width 45 height 11
drag, startPoint x: 100, startPoint y: 80, endPoint x: 108, endPoint y: 82, distance: 8.1
click at [100, 80] on input ".com/merchant" at bounding box center [131, 80] width 71 height 12
click at [102, 79] on input ".com/merchant" at bounding box center [131, 80] width 71 height 12
click at [101, 80] on input ".com/merchant" at bounding box center [131, 80] width 71 height 12
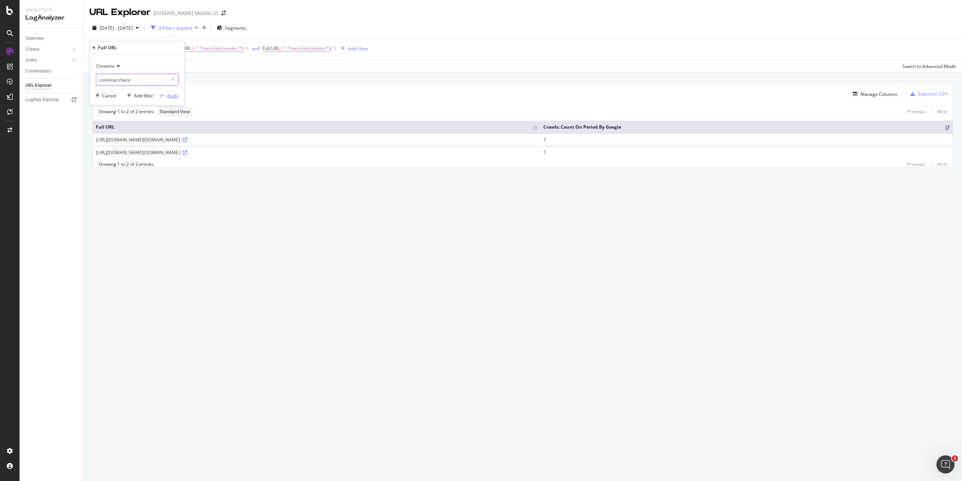
type input "com/merchant"
click at [174, 97] on div "Apply" at bounding box center [173, 95] width 12 height 6
click at [10, 127] on icon at bounding box center [10, 129] width 5 height 5
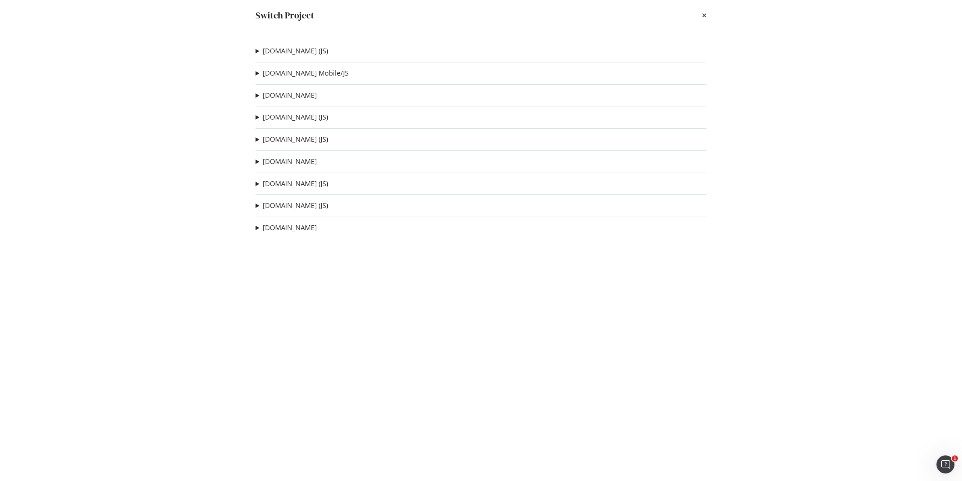
click at [257, 73] on summary "[DOMAIN_NAME] Mobile/JS" at bounding box center [302, 73] width 93 height 10
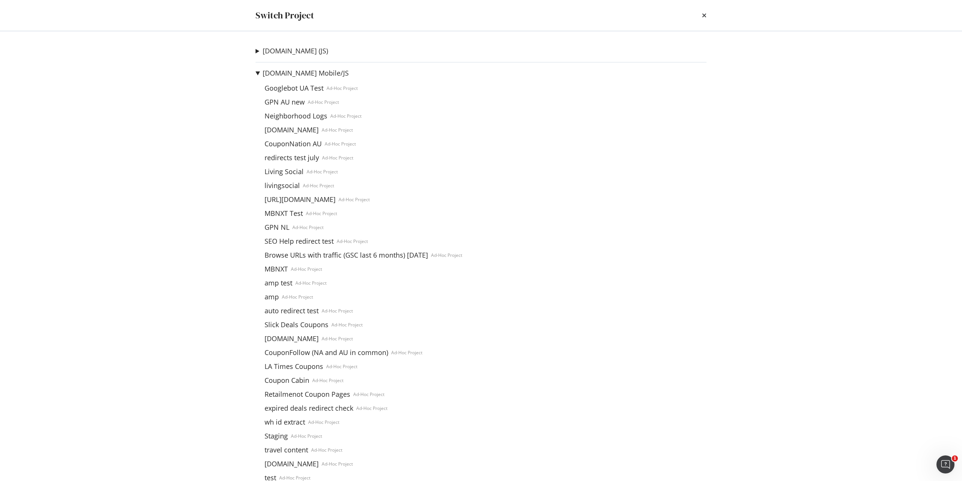
click at [256, 71] on summary "[DOMAIN_NAME] Mobile/JS" at bounding box center [359, 73] width 207 height 10
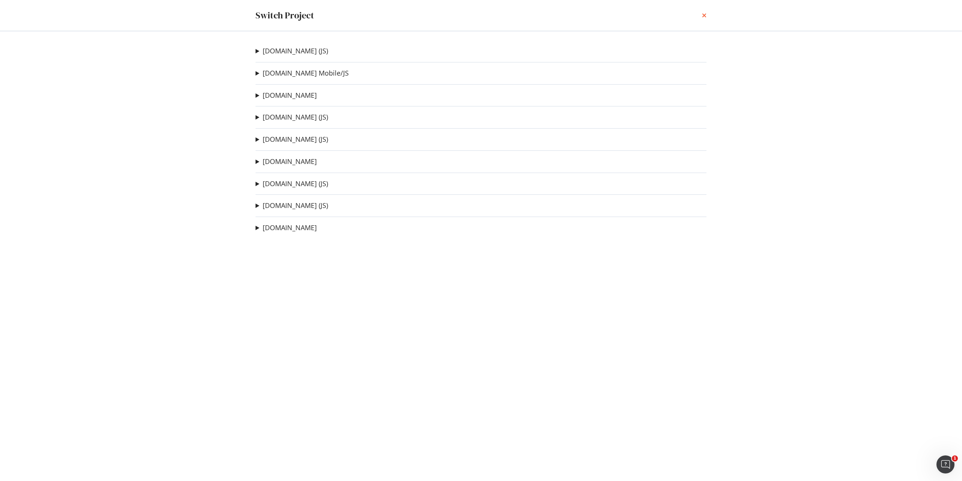
click at [705, 13] on icon "times" at bounding box center [704, 15] width 5 height 6
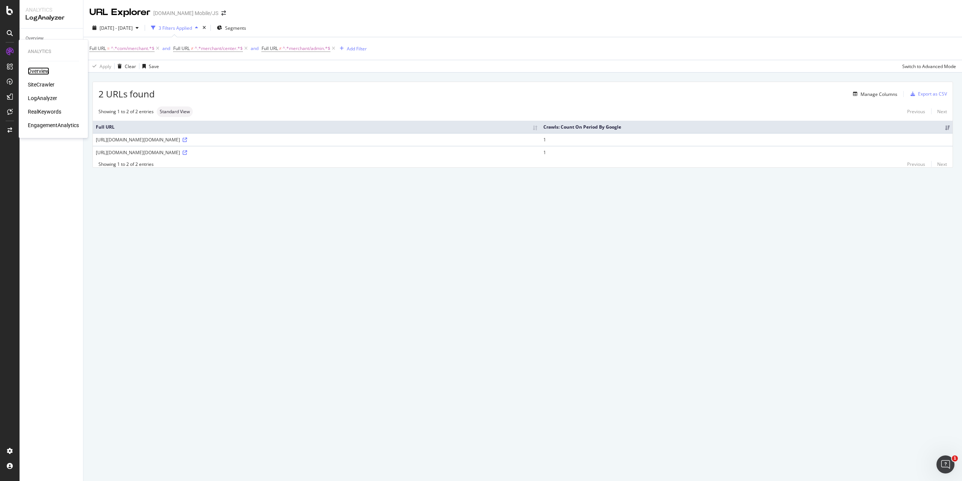
click at [38, 69] on div "Overview" at bounding box center [38, 71] width 21 height 8
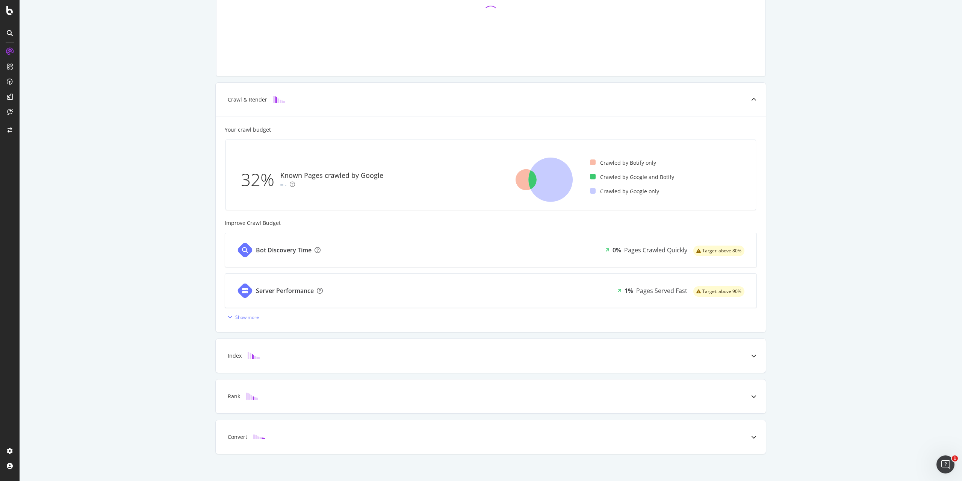
scroll to position [104, 0]
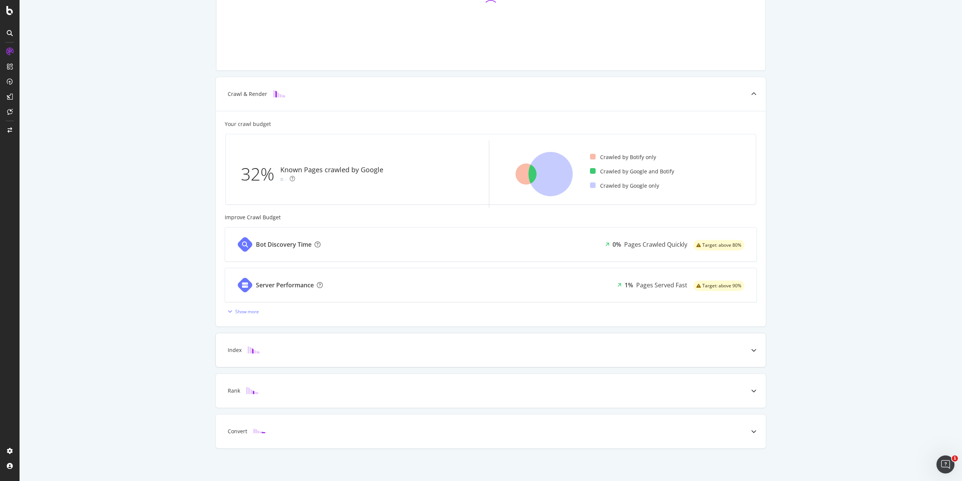
click at [751, 354] on div at bounding box center [754, 350] width 24 height 34
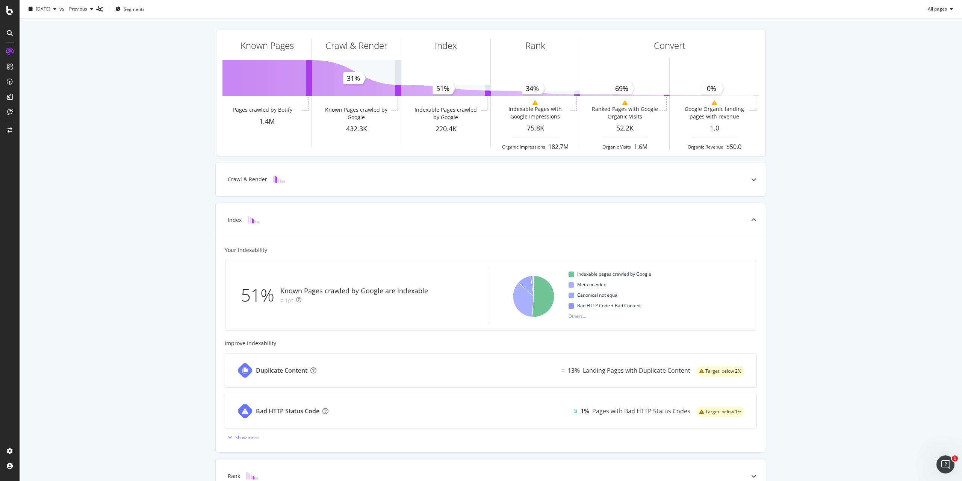
scroll to position [0, 0]
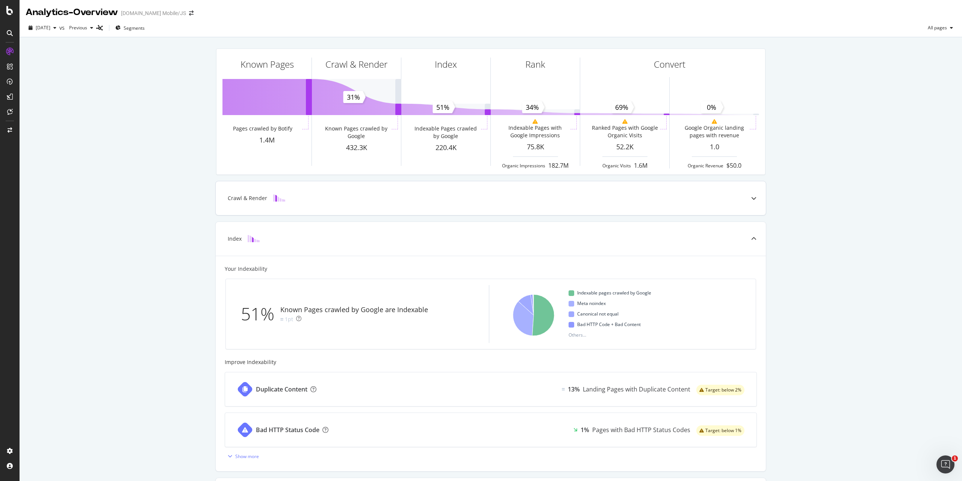
click at [751, 197] on icon at bounding box center [753, 197] width 5 height 5
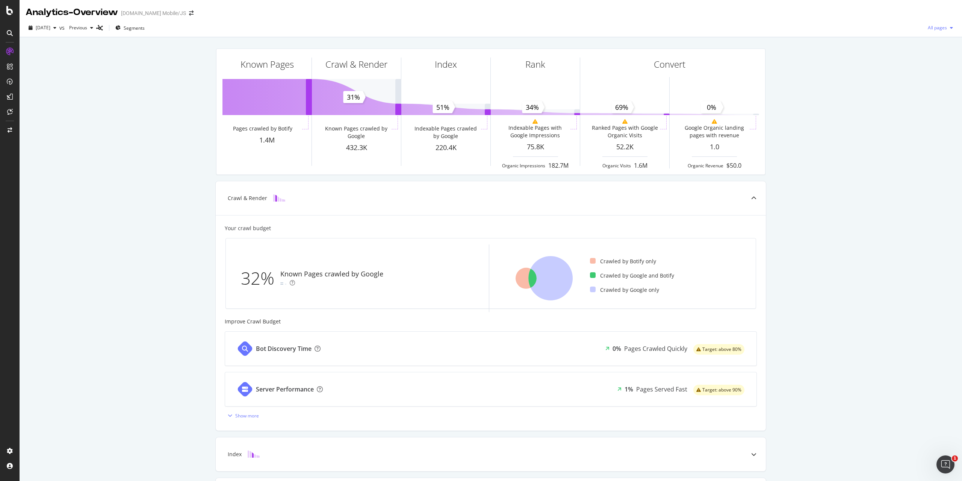
click at [938, 30] on span "All pages" at bounding box center [936, 27] width 22 height 6
click at [935, 100] on div "Known Pages Pages crawled by Botify 1.4M Crawl & Render Known Pages crawled by …" at bounding box center [491, 311] width 943 height 548
click at [35, 84] on div "SiteCrawler" at bounding box center [41, 85] width 27 height 8
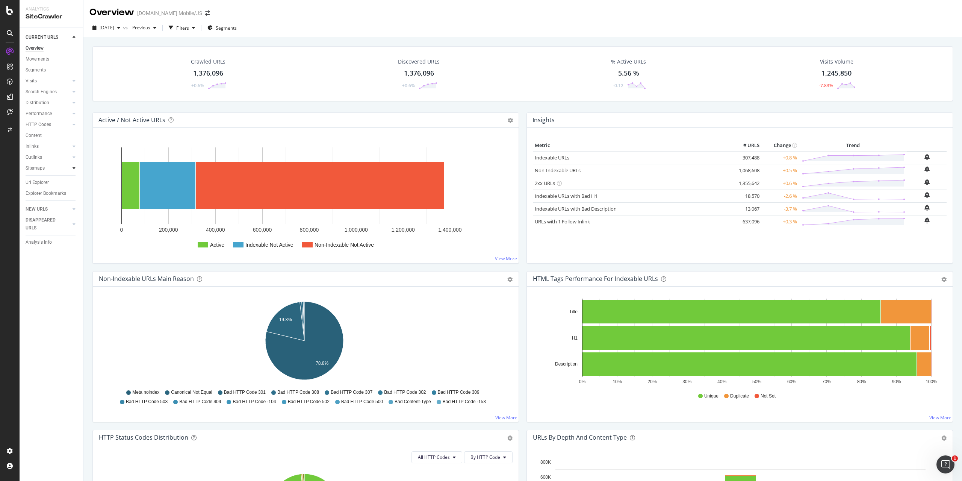
click at [72, 168] on div at bounding box center [74, 168] width 8 height 8
click at [74, 168] on icon at bounding box center [74, 168] width 3 height 5
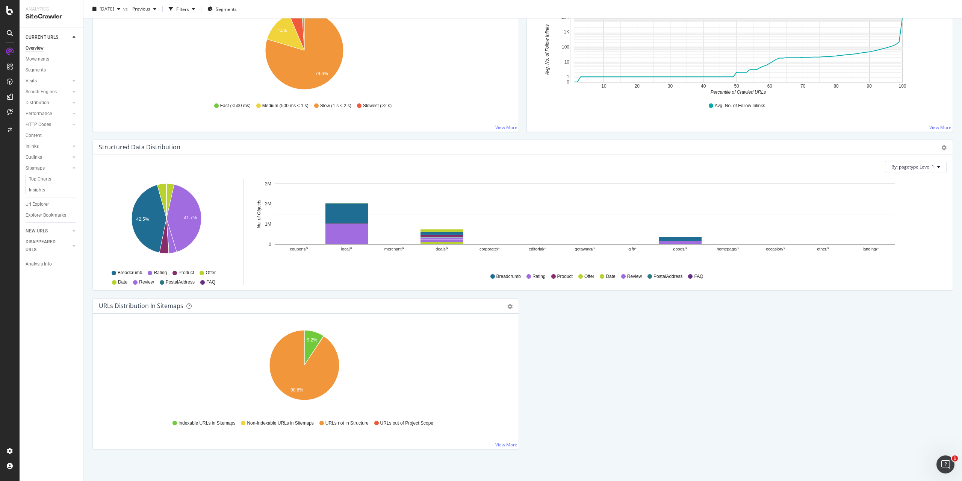
scroll to position [610, 0]
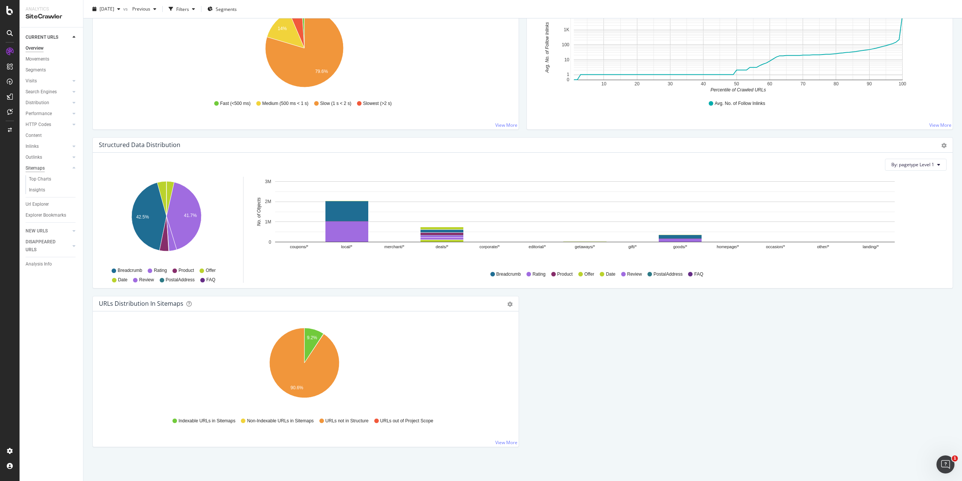
click at [37, 169] on div "Sitemaps" at bounding box center [35, 168] width 19 height 8
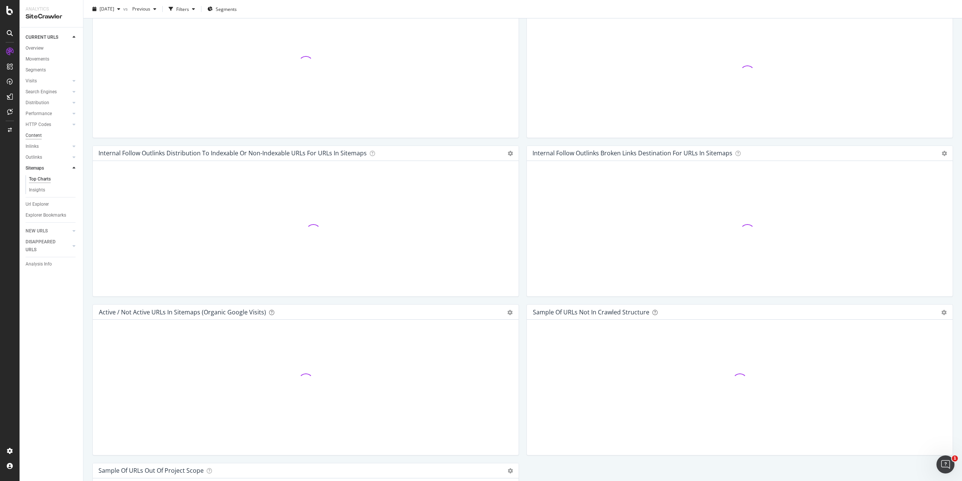
scroll to position [590, 0]
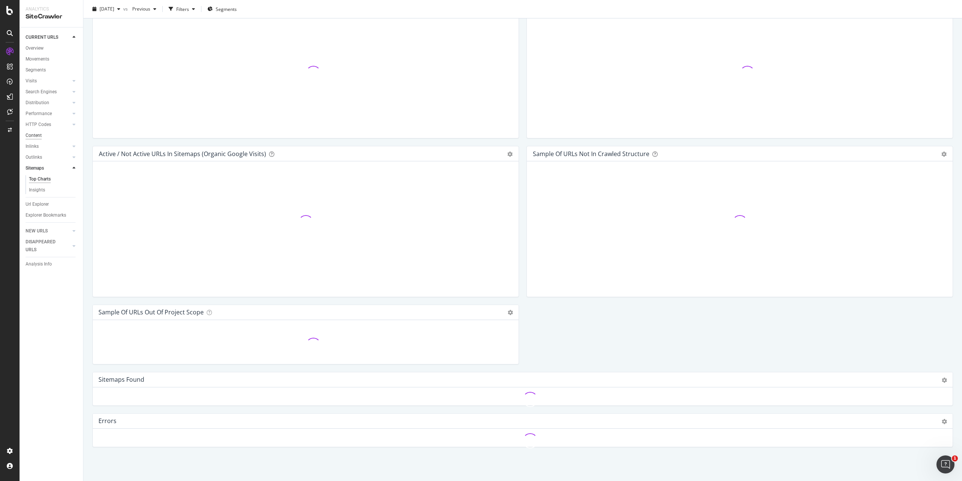
click at [37, 135] on div "Content" at bounding box center [34, 136] width 16 height 8
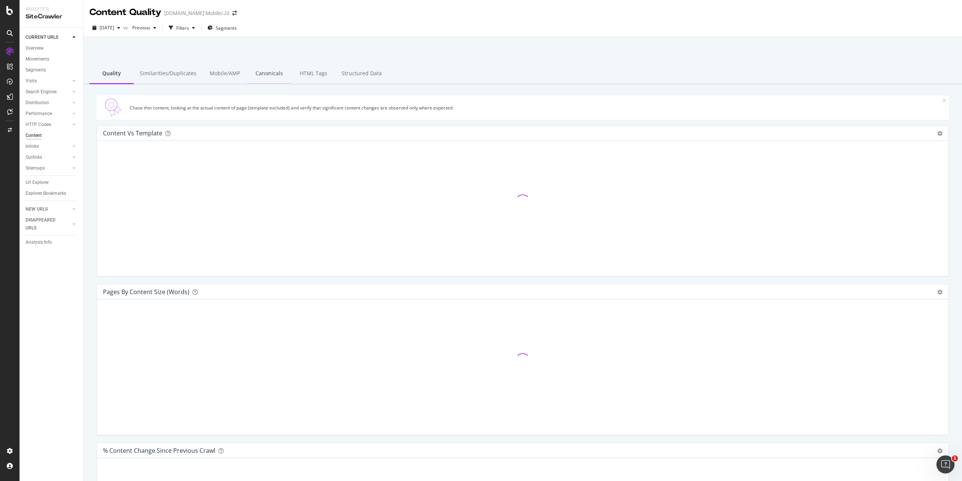
click at [269, 71] on div "Canonicals" at bounding box center [269, 74] width 44 height 21
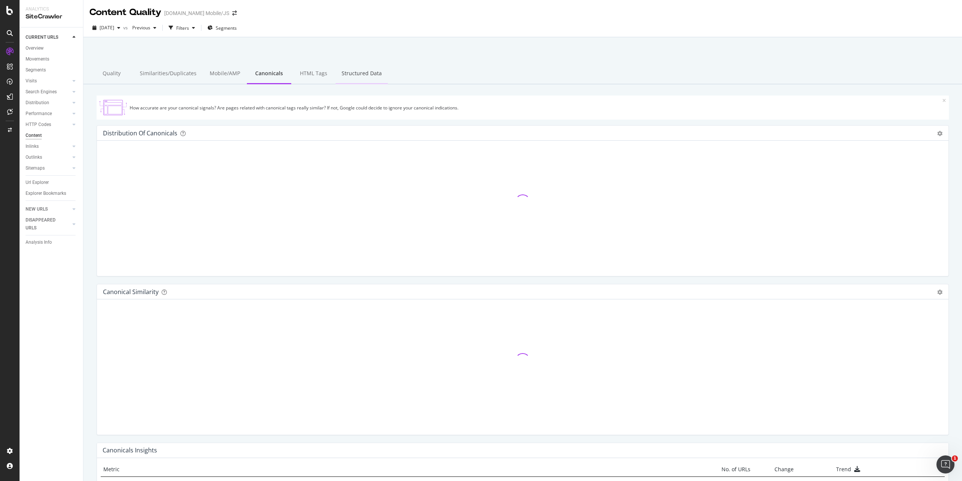
click at [359, 73] on div "Structured Data" at bounding box center [362, 74] width 52 height 21
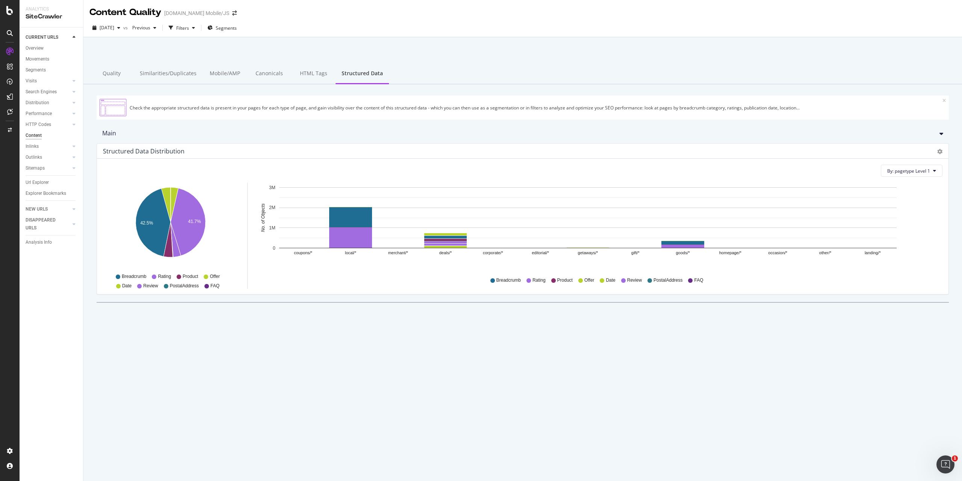
click at [395, 254] on text "merchant/*" at bounding box center [398, 252] width 20 height 5
click at [33, 181] on div "Url Explorer" at bounding box center [37, 183] width 23 height 8
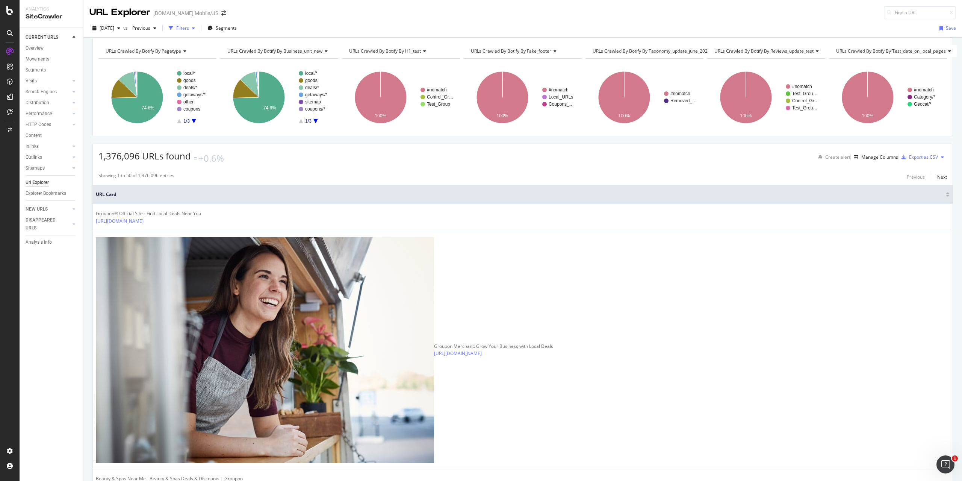
click at [189, 27] on div "Filters" at bounding box center [182, 28] width 13 height 6
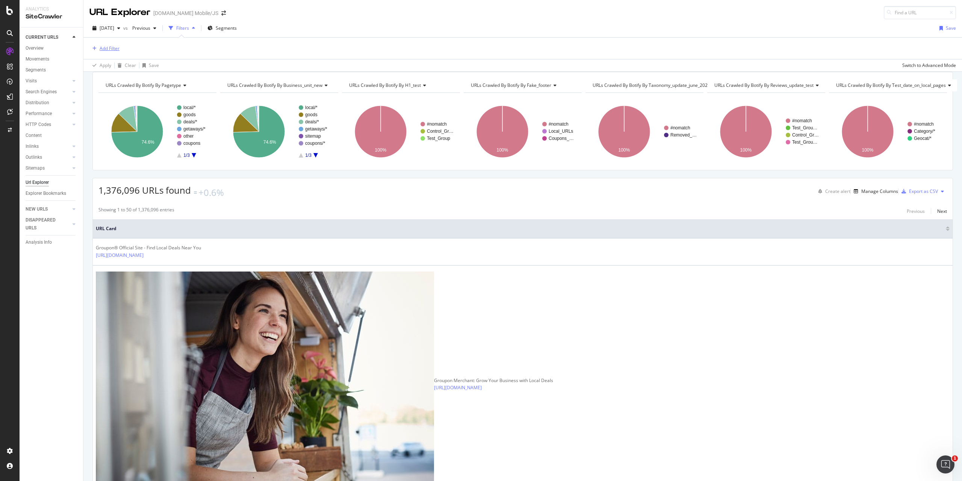
click at [111, 48] on div "Add Filter" at bounding box center [110, 48] width 20 height 6
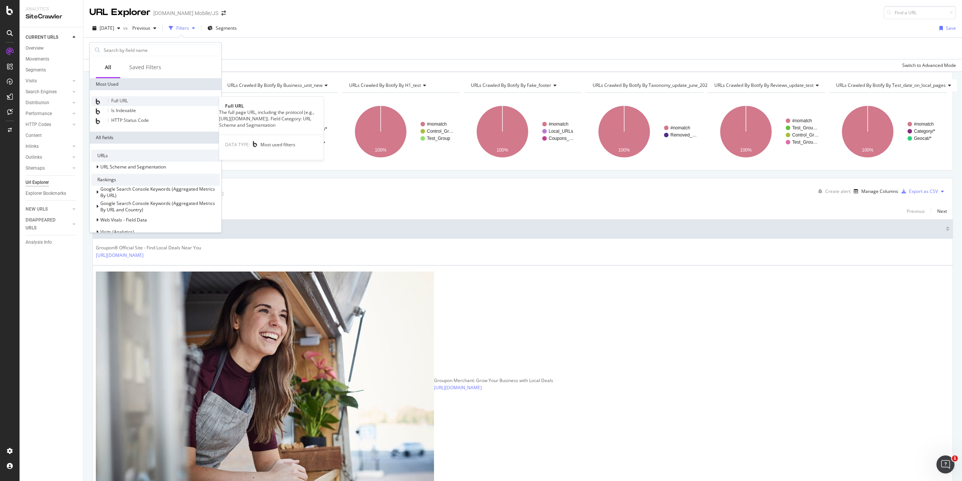
click at [118, 99] on span "Full URL" at bounding box center [119, 100] width 17 height 6
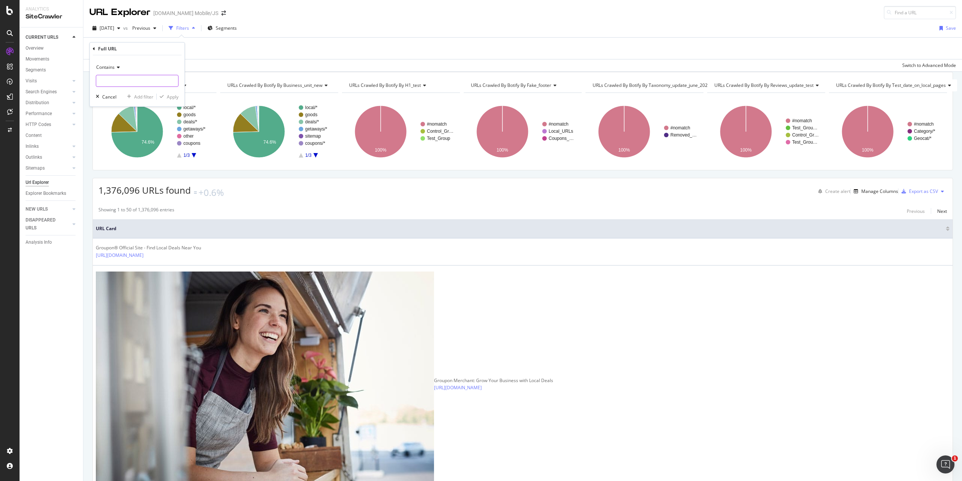
click at [117, 78] on input "text" at bounding box center [137, 81] width 82 height 12
type input "com/merchant"
click at [169, 98] on div "Apply" at bounding box center [173, 97] width 12 height 6
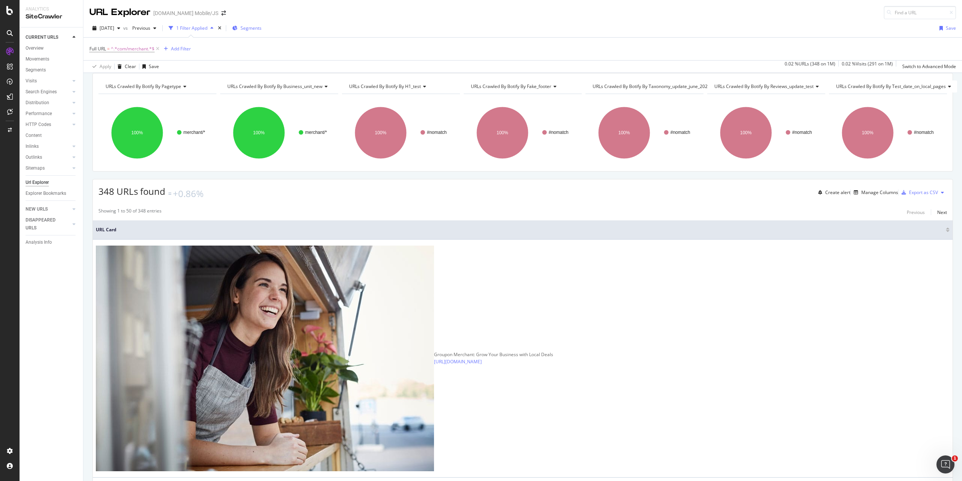
click at [259, 30] on span "Segments" at bounding box center [251, 28] width 21 height 6
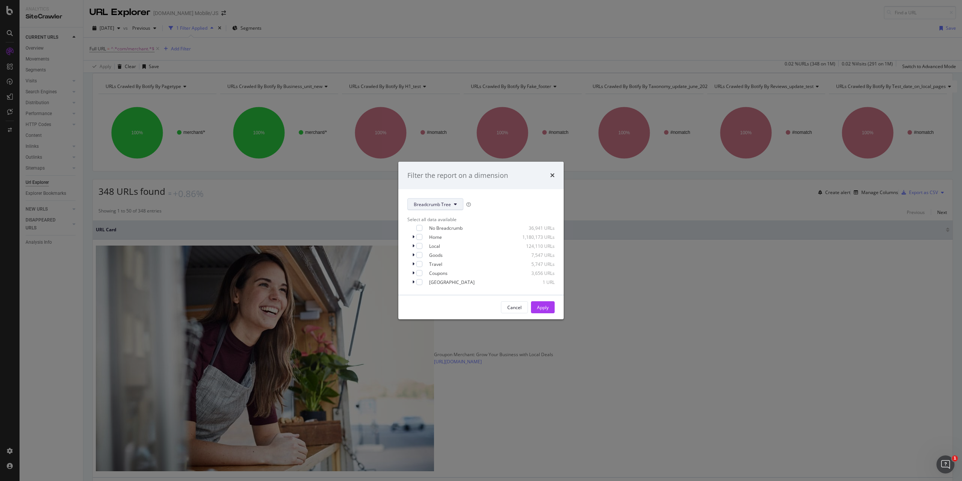
click at [451, 205] on button "Breadcrumb Tree" at bounding box center [435, 204] width 56 height 12
click at [429, 231] on span "pagetype" at bounding box center [445, 229] width 62 height 7
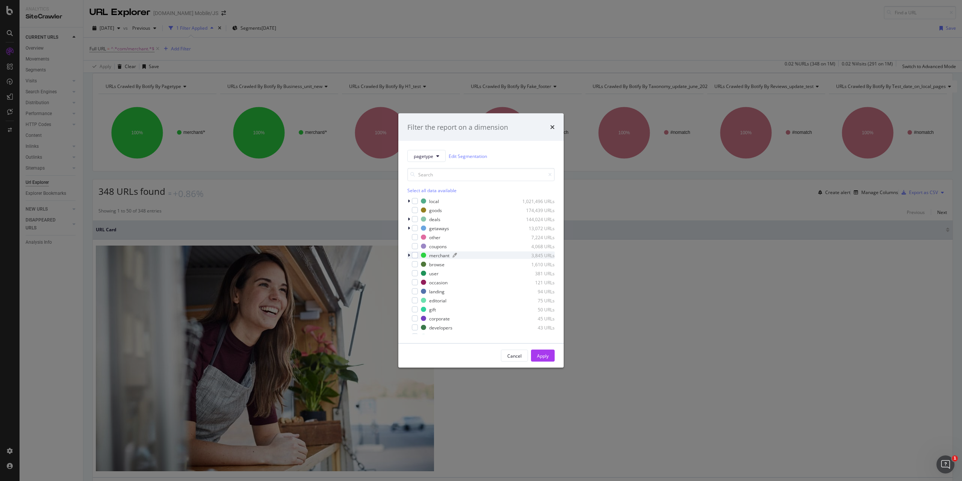
click at [440, 254] on div "merchant" at bounding box center [439, 255] width 20 height 6
click at [419, 266] on div "modal" at bounding box center [419, 264] width 6 height 6
click at [542, 357] on div "Apply" at bounding box center [543, 355] width 12 height 6
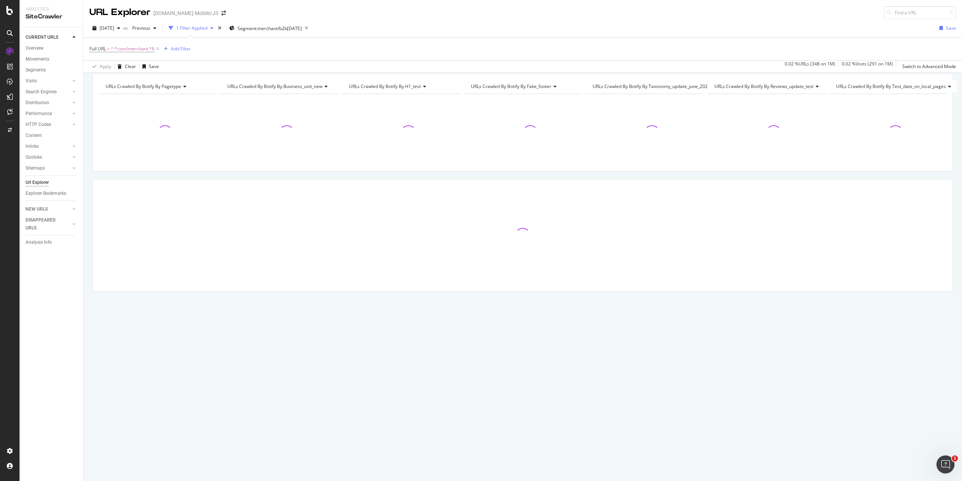
drag, startPoint x: 158, startPoint y: 48, endPoint x: 351, endPoint y: 67, distance: 194.1
click at [158, 49] on icon at bounding box center [157, 49] width 6 height 8
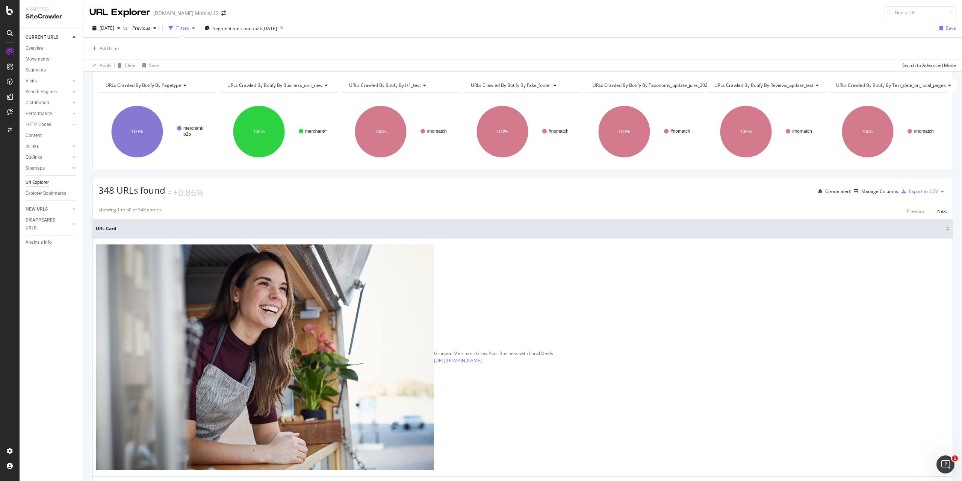
click at [326, 88] on icon at bounding box center [324, 85] width 5 height 5
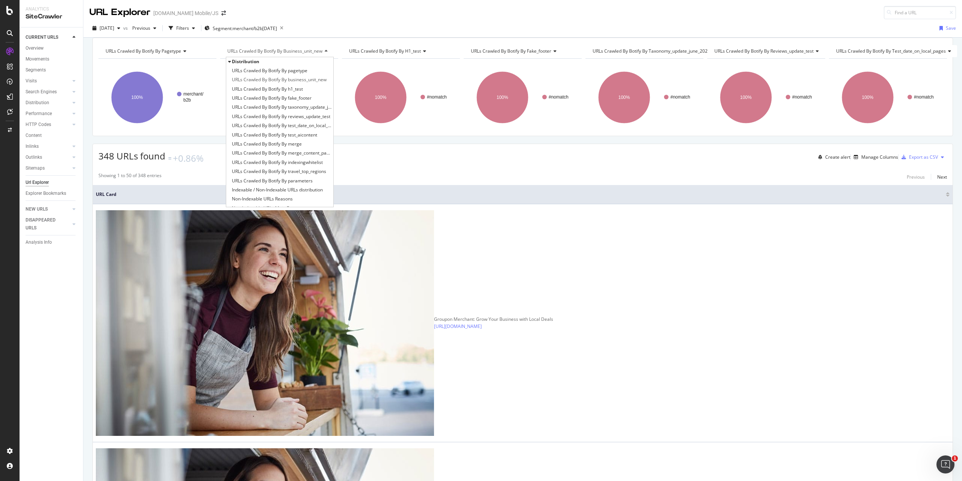
click at [376, 157] on div "348 URLs found +0.86% Create alert Manage Columns Export as CSV" at bounding box center [523, 154] width 860 height 21
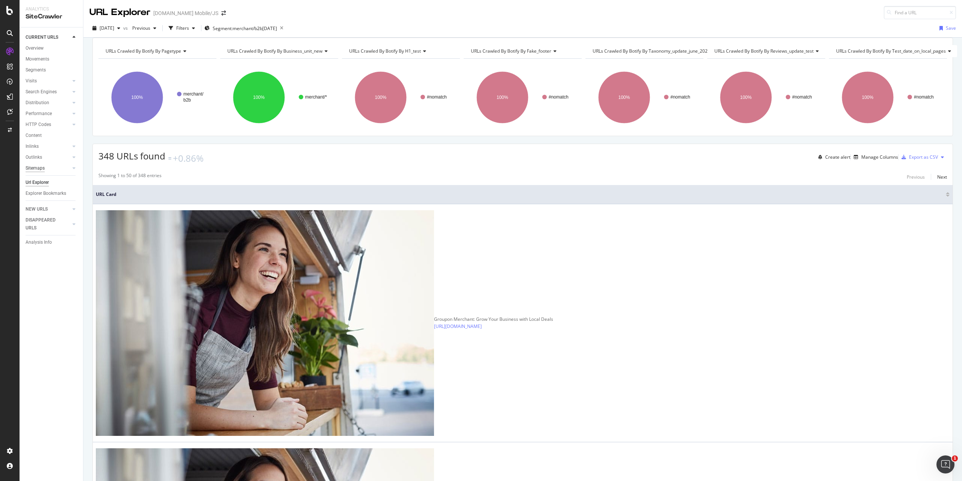
click at [38, 168] on div "Sitemaps" at bounding box center [35, 168] width 19 height 8
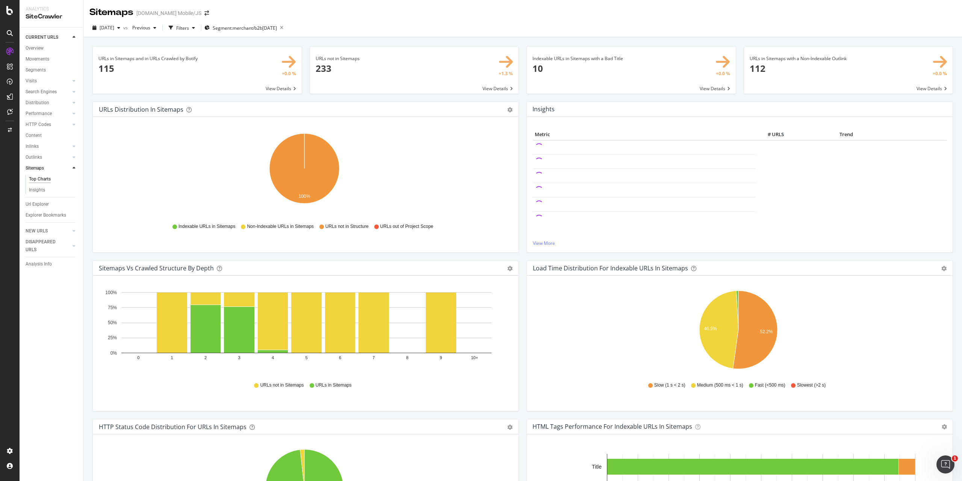
click at [75, 37] on icon at bounding box center [74, 37] width 3 height 5
click at [74, 36] on icon at bounding box center [74, 37] width 3 height 5
click at [76, 232] on div at bounding box center [74, 231] width 8 height 8
click at [73, 38] on icon at bounding box center [74, 37] width 3 height 5
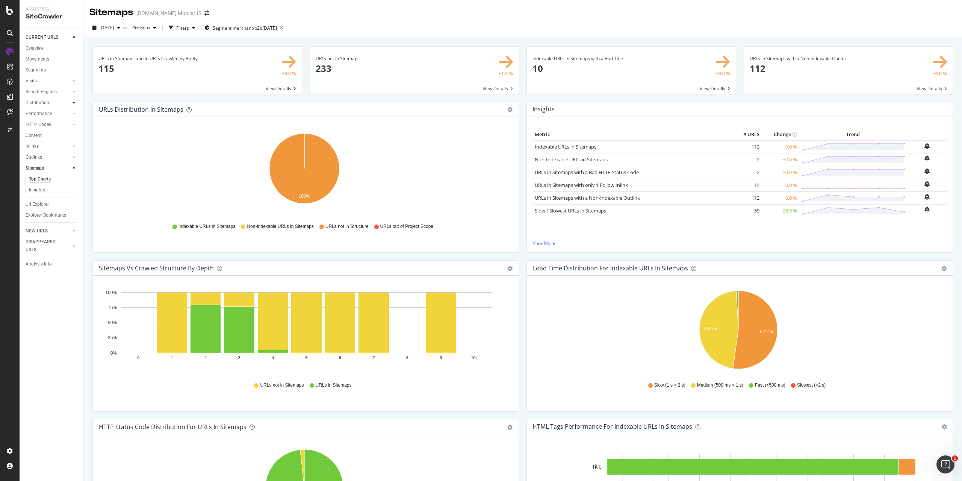
click at [73, 104] on icon at bounding box center [74, 102] width 3 height 5
click at [74, 102] on icon at bounding box center [74, 102] width 3 height 5
click at [76, 92] on div at bounding box center [74, 92] width 8 height 8
click at [74, 91] on icon at bounding box center [74, 91] width 3 height 5
click at [37, 49] on div "Overview" at bounding box center [35, 48] width 18 height 8
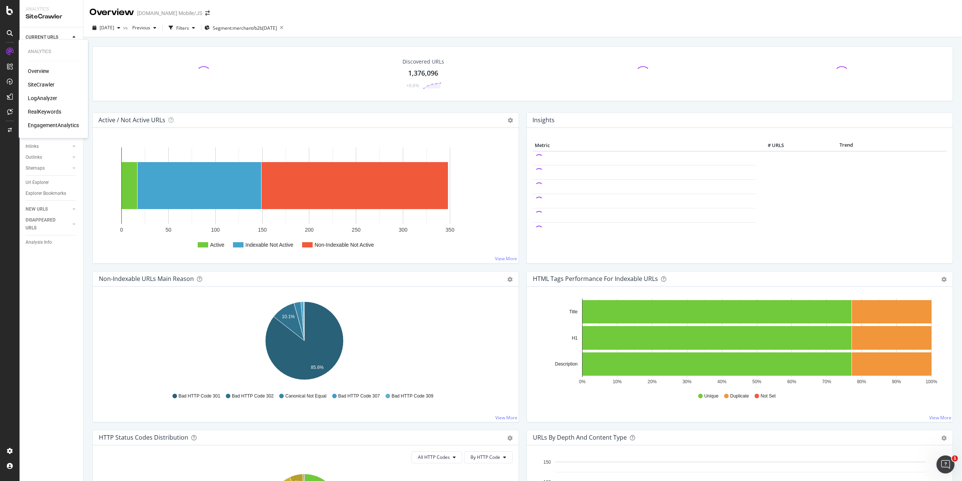
click at [40, 85] on div "SiteCrawler" at bounding box center [41, 85] width 27 height 8
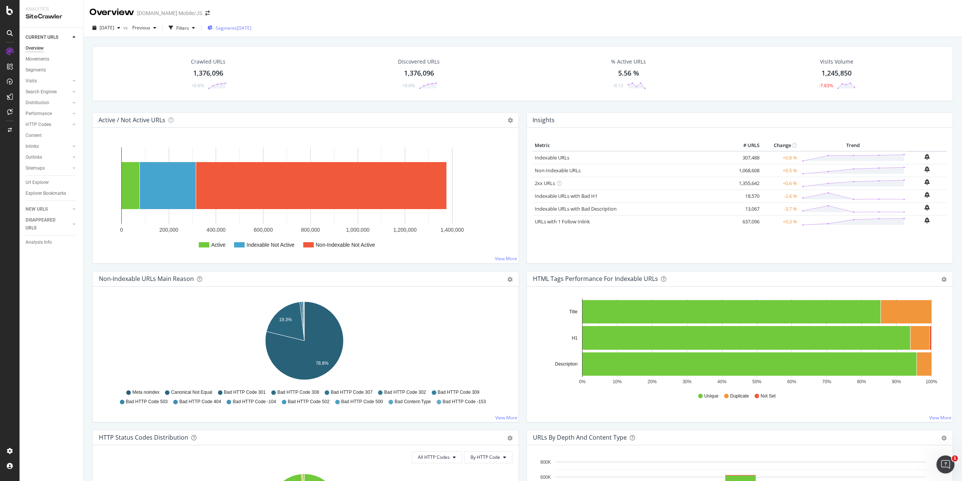
click at [237, 27] on span "Segments" at bounding box center [226, 28] width 21 height 6
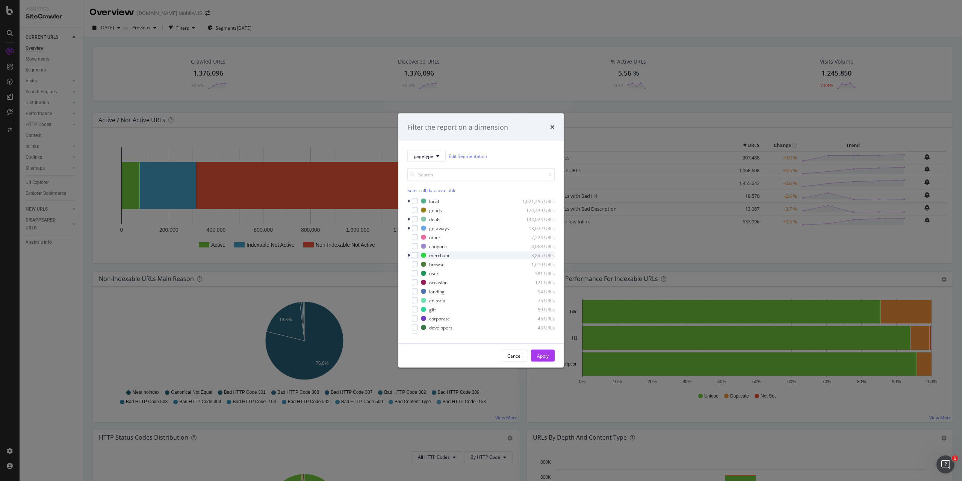
click at [411, 255] on div "modal" at bounding box center [409, 255] width 5 height 8
click at [421, 263] on div "modal" at bounding box center [419, 264] width 6 height 6
click at [544, 358] on div "Apply" at bounding box center [543, 355] width 12 height 6
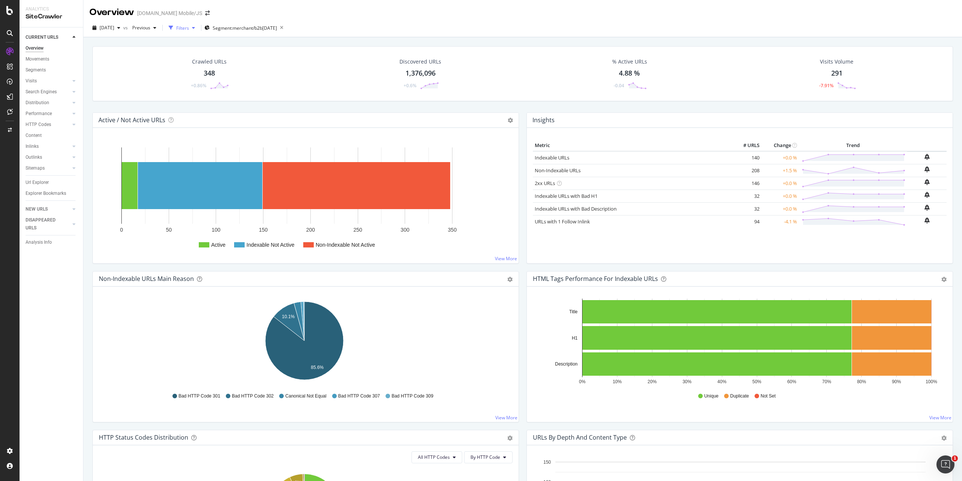
click at [198, 27] on div "button" at bounding box center [193, 28] width 9 height 5
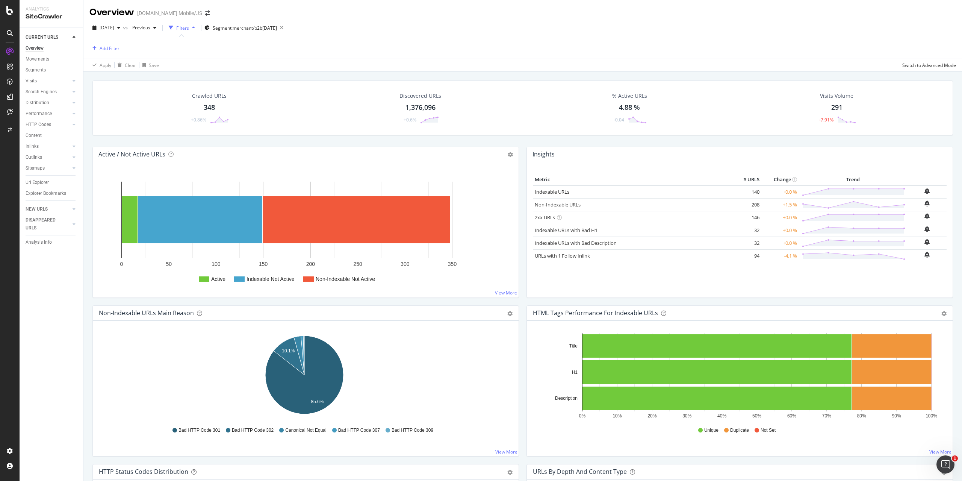
click at [198, 28] on div "button" at bounding box center [193, 28] width 9 height 5
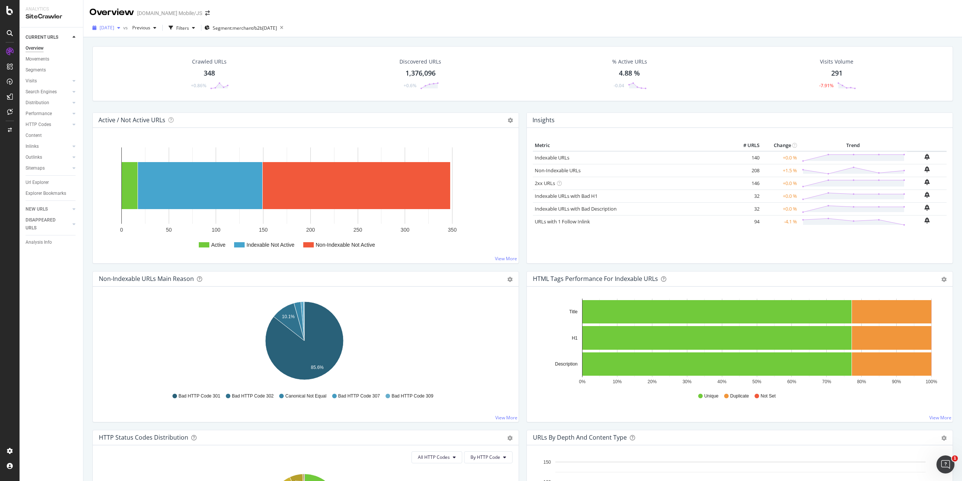
click at [114, 28] on span "[DATE]" at bounding box center [107, 27] width 15 height 6
click at [394, 26] on div "2025 Aug. 17th vs Previous Filters Segment: merchant/b2b 2025-07-16" at bounding box center [522, 29] width 879 height 15
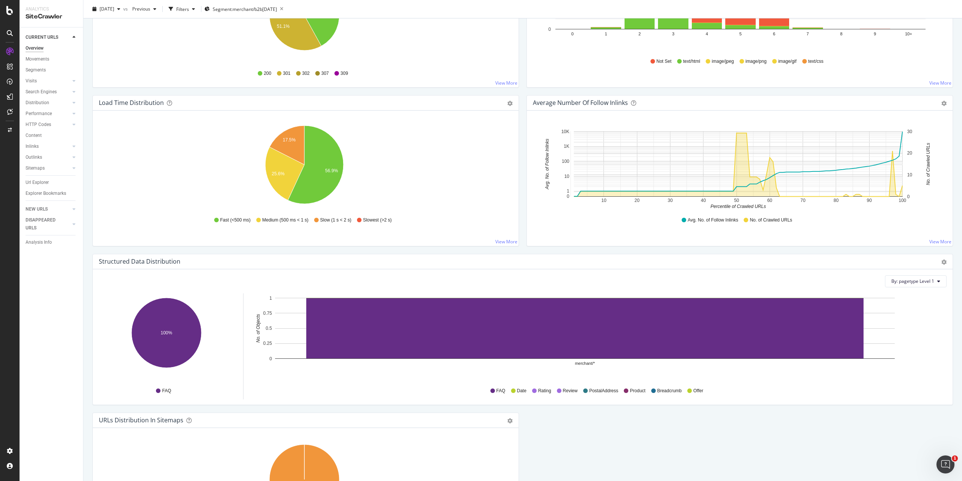
scroll to position [309, 0]
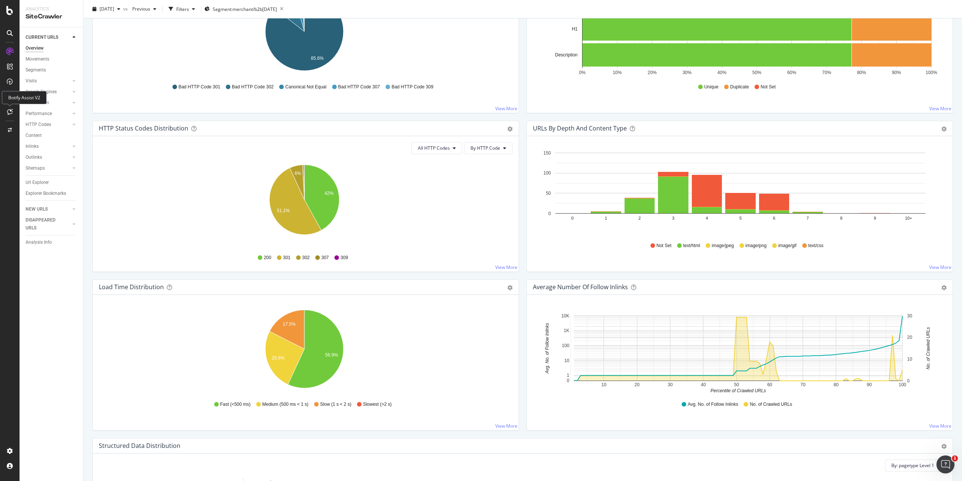
click at [8, 112] on icon at bounding box center [10, 112] width 6 height 6
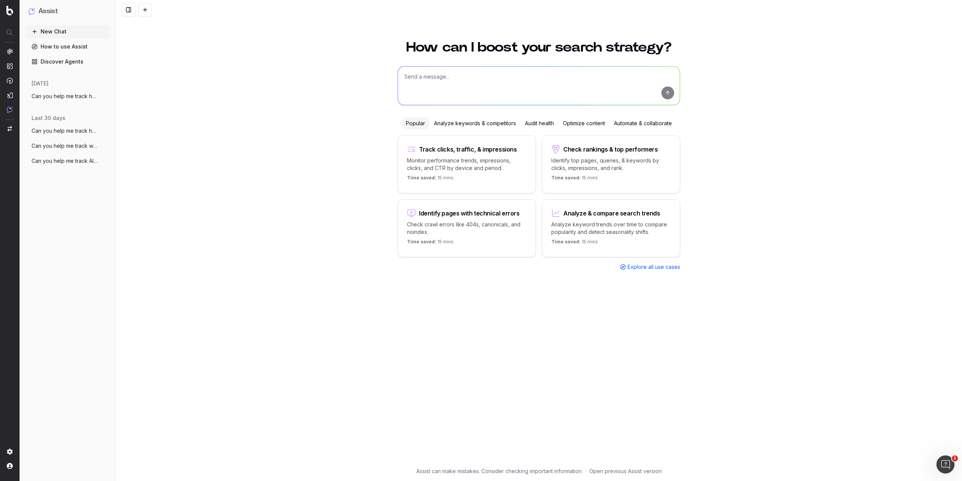
click at [57, 98] on span "Can you help me track how often my conte" at bounding box center [65, 96] width 66 height 8
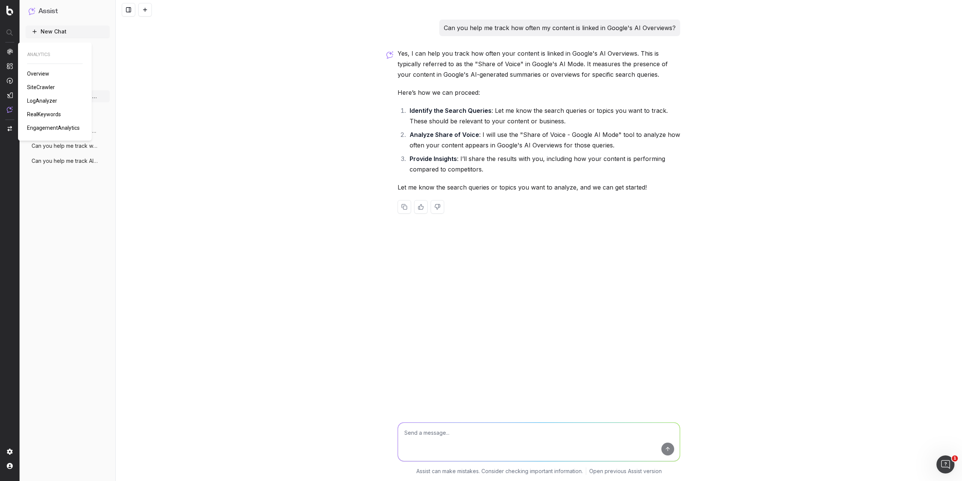
click at [38, 100] on span "LogAnalyzer" at bounding box center [42, 101] width 30 height 6
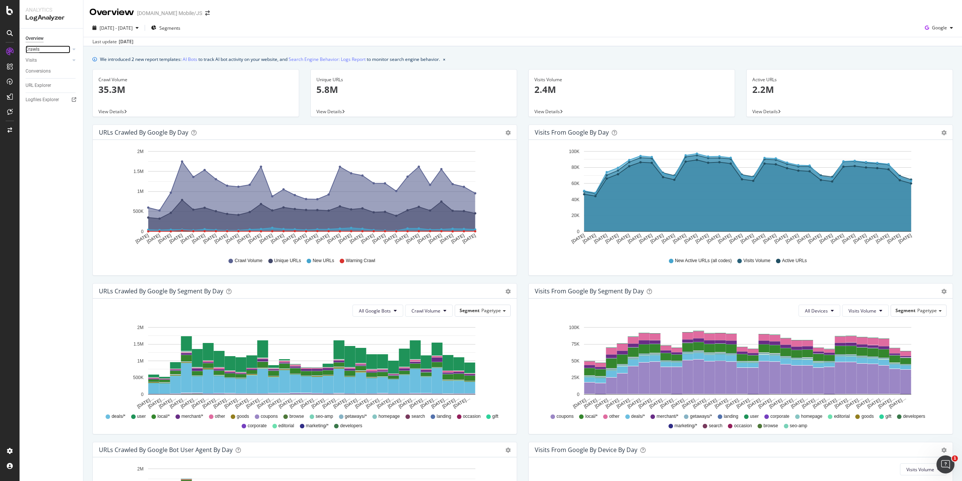
click at [34, 50] on div "Crawls" at bounding box center [33, 49] width 14 height 8
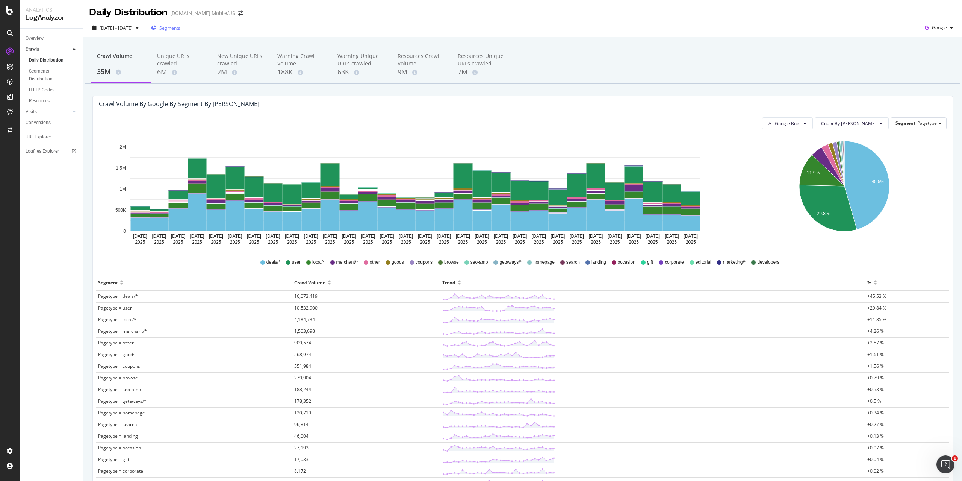
click at [180, 29] on span "Segments" at bounding box center [169, 28] width 21 height 6
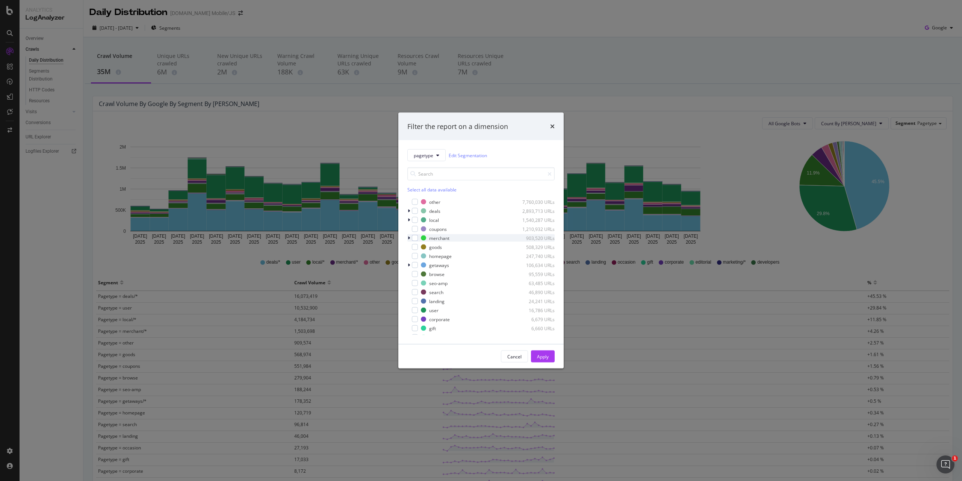
click at [410, 237] on icon "modal" at bounding box center [409, 238] width 2 height 5
click at [409, 237] on icon "modal" at bounding box center [408, 238] width 3 height 5
click at [582, 57] on div "Filter the report on a dimension pagetype Edit Segmentation Select all data ava…" at bounding box center [481, 240] width 962 height 481
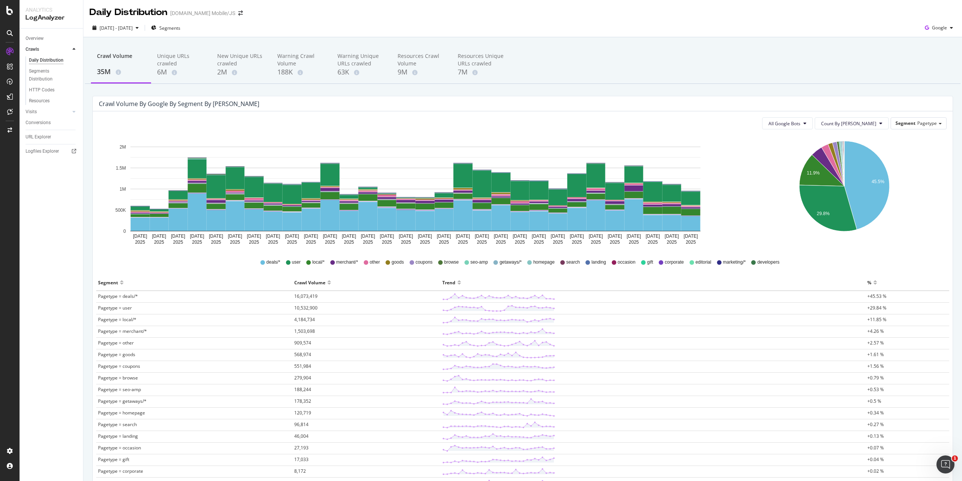
drag, startPoint x: 192, startPoint y: 28, endPoint x: 320, endPoint y: 12, distance: 129.2
click at [325, 14] on div "Daily Distribution Groupon.com Mobile/JS" at bounding box center [522, 9] width 879 height 19
click at [180, 30] on span "Segments" at bounding box center [169, 28] width 21 height 6
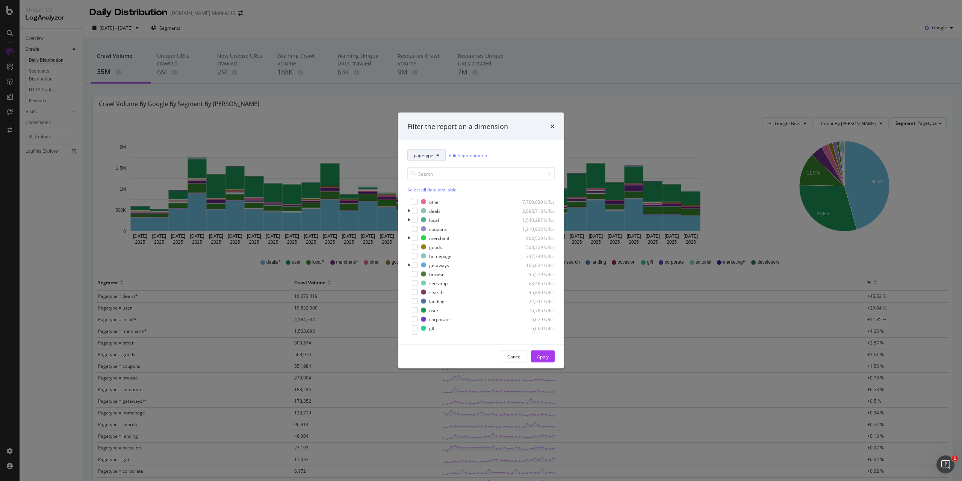
click at [438, 156] on icon "modal" at bounding box center [437, 155] width 3 height 5
click at [450, 144] on div "pagetype Edit Segmentation Select all data available other 7,760,030 URLs deals…" at bounding box center [480, 242] width 165 height 204
click at [440, 153] on button "pagetype" at bounding box center [426, 155] width 38 height 12
click at [508, 153] on div "pagetype Edit Segmentation" at bounding box center [480, 155] width 147 height 12
click at [471, 153] on link "Edit Segmentation" at bounding box center [468, 155] width 38 height 8
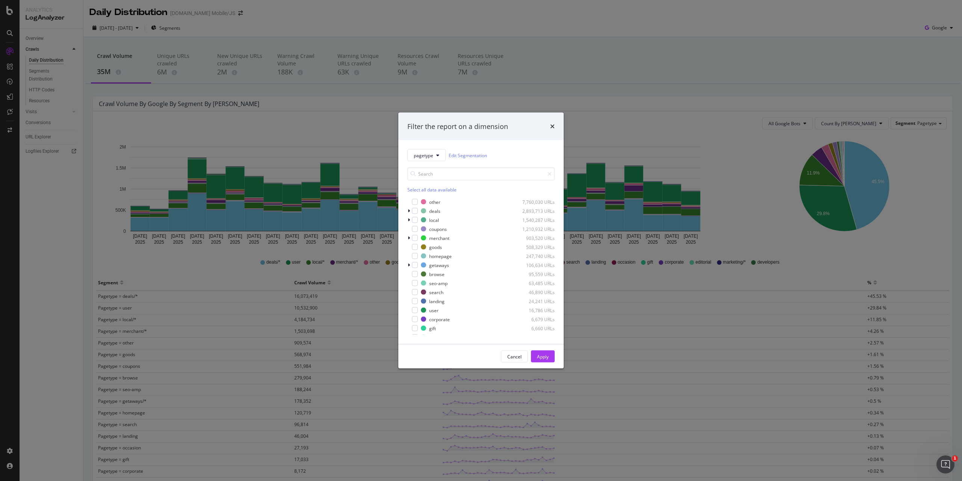
click at [434, 192] on div "Select all data available" at bounding box center [480, 189] width 147 height 6
click at [434, 192] on div "Unselect all data available" at bounding box center [480, 189] width 147 height 6
click at [553, 128] on icon "times" at bounding box center [552, 126] width 5 height 6
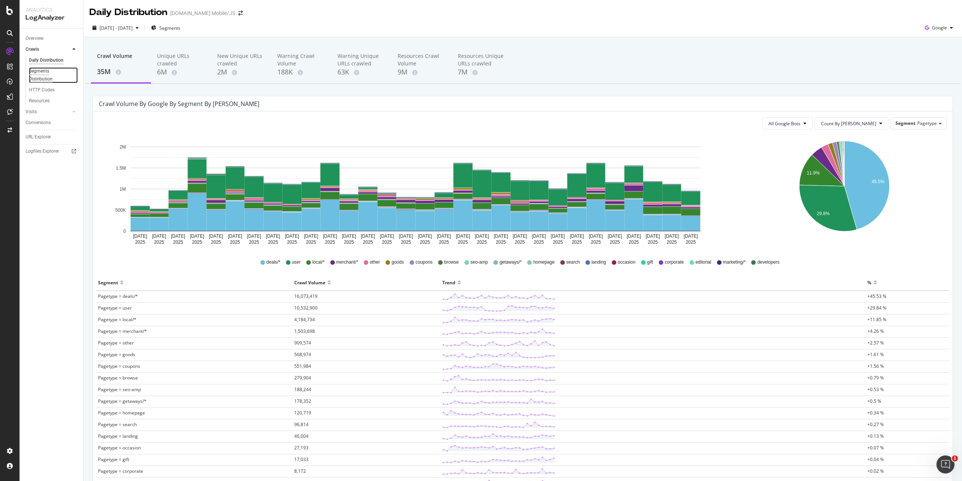
click at [34, 73] on div "Segments Distribution" at bounding box center [50, 75] width 42 height 16
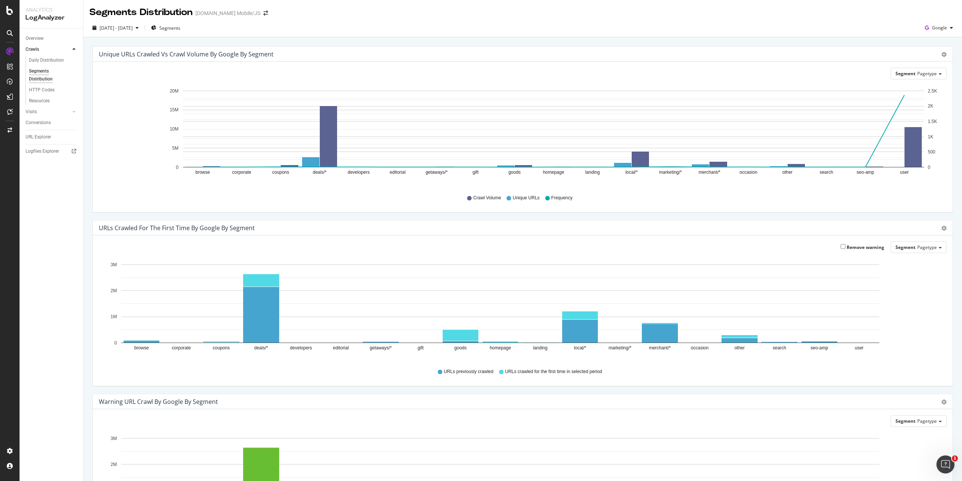
click at [715, 173] on text "merchant/*" at bounding box center [710, 172] width 22 height 5
click at [905, 73] on span "Segment" at bounding box center [906, 73] width 20 height 6
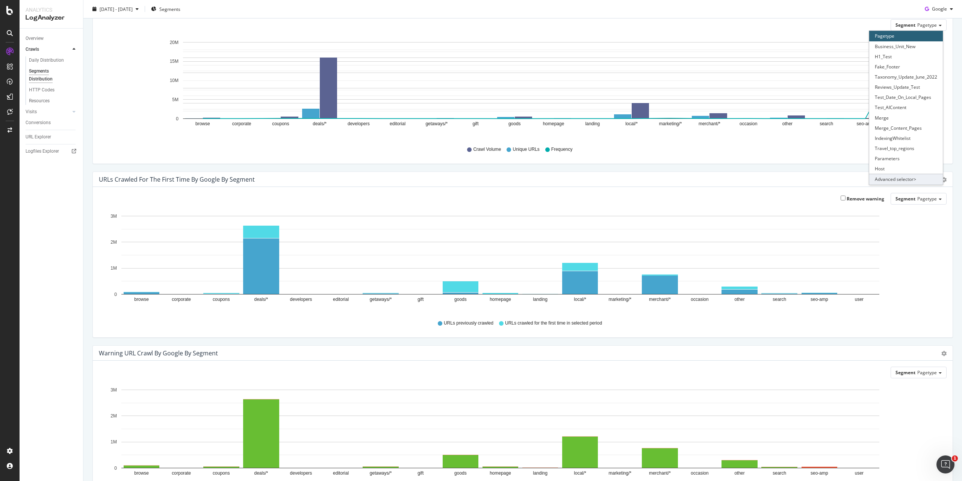
scroll to position [113, 0]
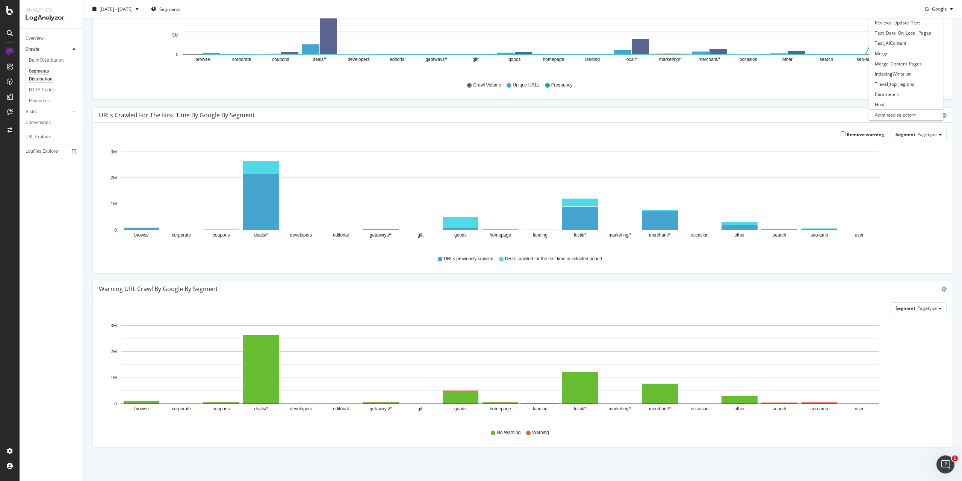
click at [677, 107] on div "Unique URLs Crawled vs Crawl Volume by google by Segment Chart (by Value) Table…" at bounding box center [523, 20] width 872 height 174
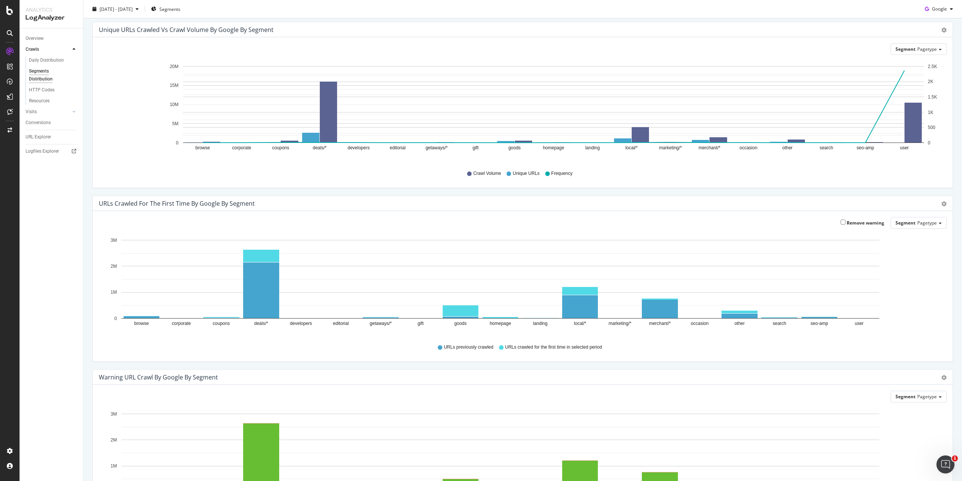
scroll to position [0, 0]
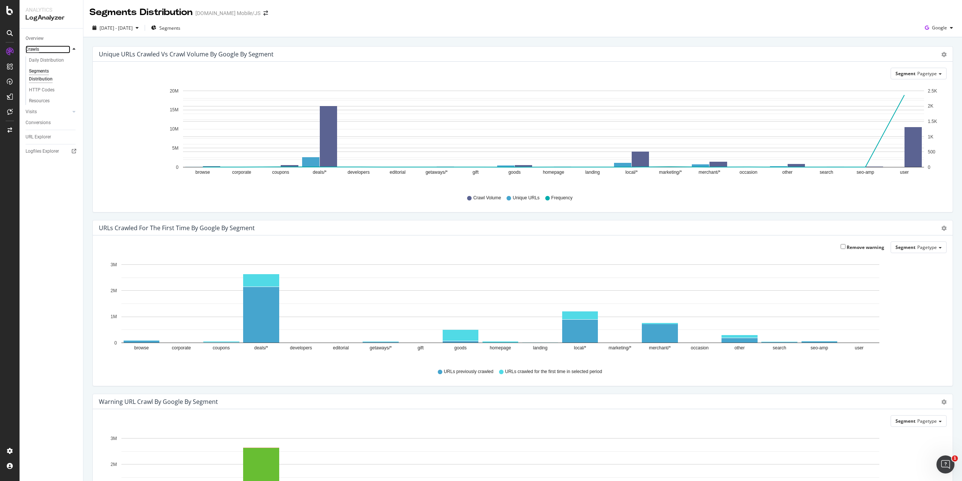
click at [33, 51] on div "Crawls" at bounding box center [33, 49] width 14 height 8
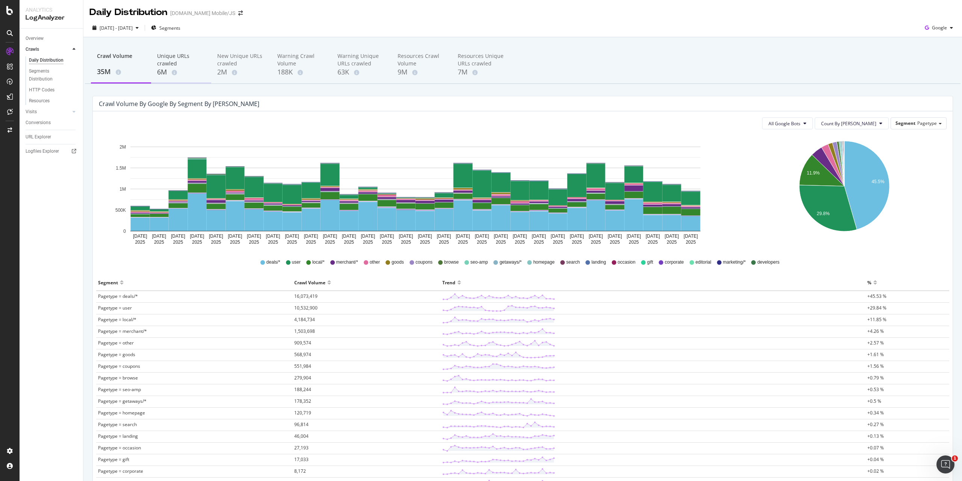
click at [157, 58] on div "Unique URLs crawled 6M" at bounding box center [181, 64] width 60 height 37
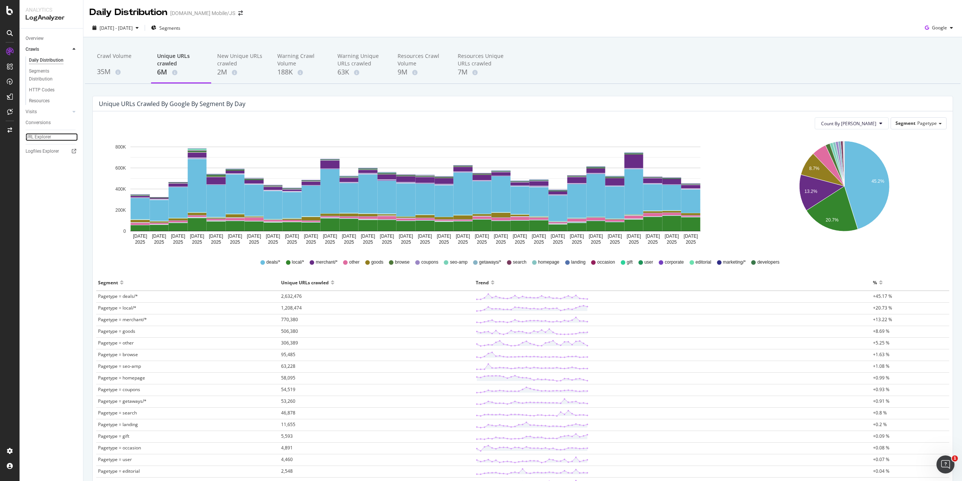
click at [36, 134] on div "URL Explorer" at bounding box center [39, 137] width 26 height 8
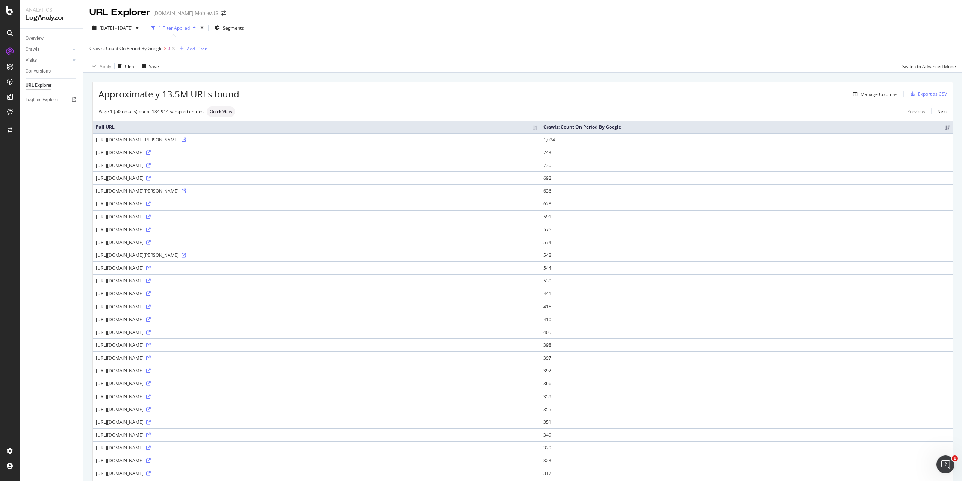
click at [198, 50] on div "Add Filter" at bounding box center [197, 48] width 20 height 6
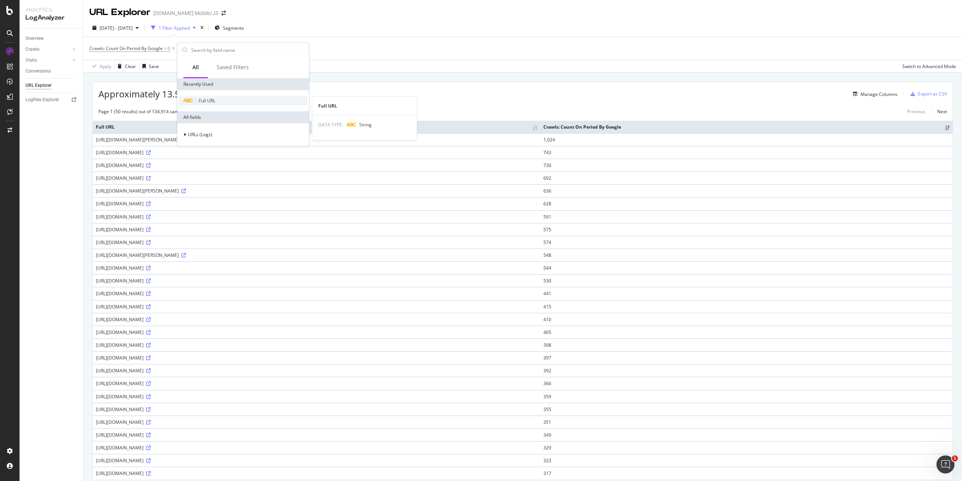
click at [210, 103] on span "Full URL" at bounding box center [207, 100] width 17 height 6
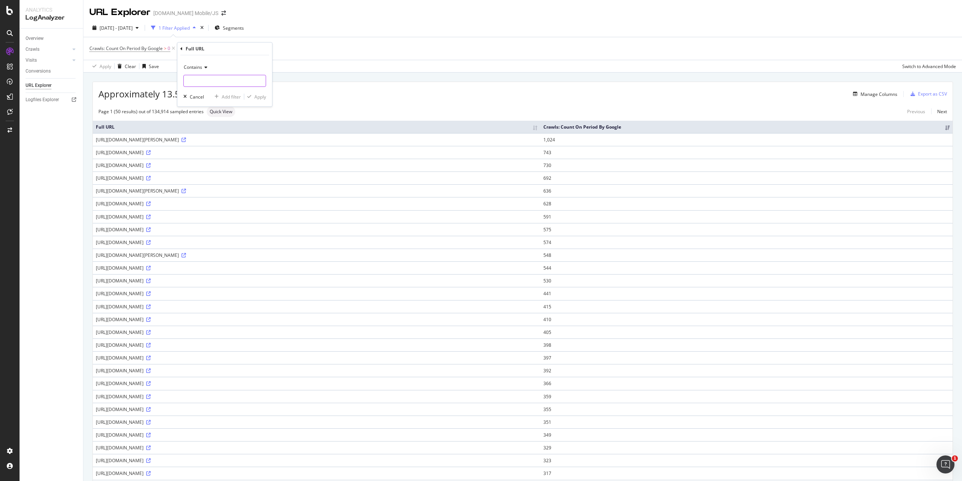
click at [201, 78] on input "text" at bounding box center [225, 81] width 82 height 12
type input "com/merchant"
click at [261, 94] on div "Apply" at bounding box center [260, 97] width 12 height 6
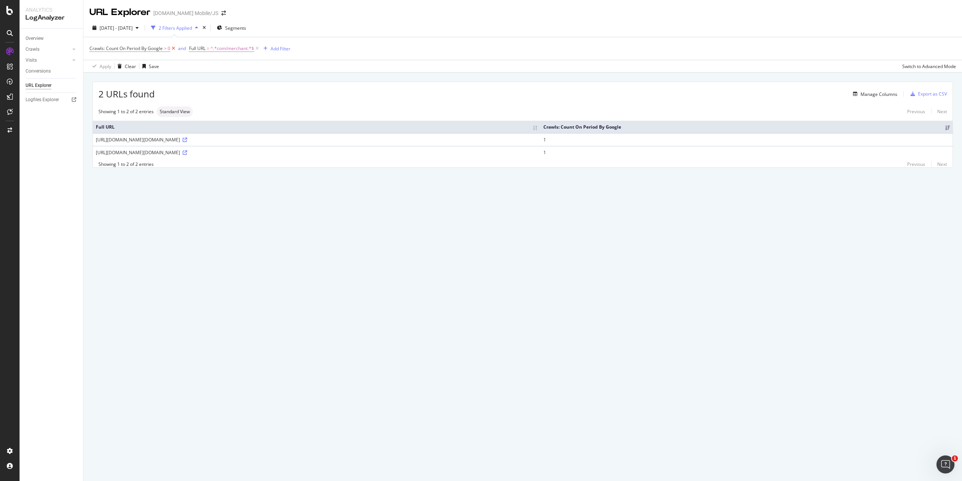
click at [174, 48] on icon at bounding box center [173, 49] width 6 height 8
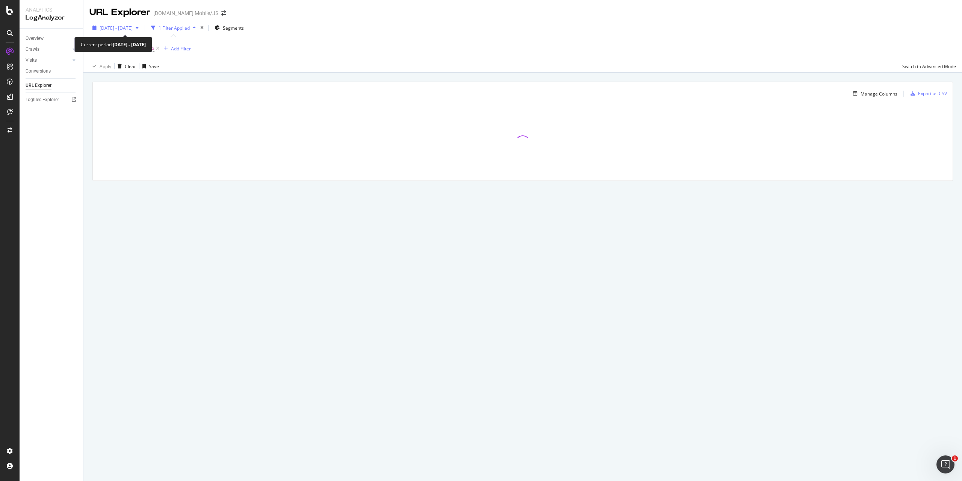
click at [133, 29] on span "2025 Jul. 26th - Aug. 24th" at bounding box center [116, 28] width 33 height 6
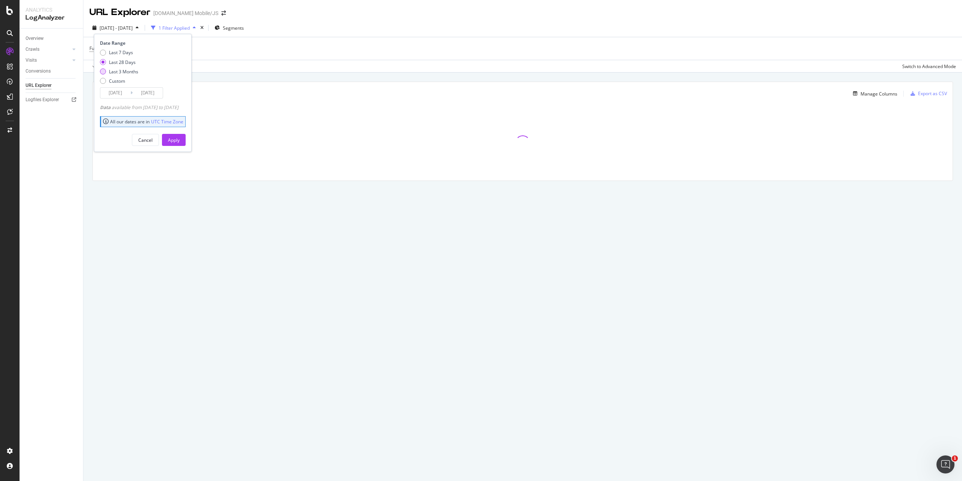
click at [106, 72] on div "Last 3 Months" at bounding box center [119, 71] width 38 height 6
type input "2025/05/25"
click at [180, 144] on div "Apply" at bounding box center [174, 139] width 12 height 11
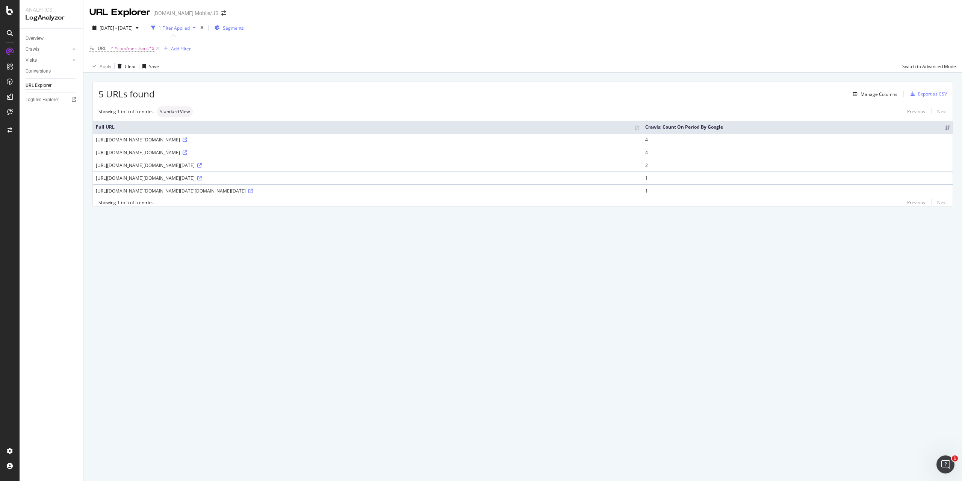
click at [244, 26] on span "Segments" at bounding box center [233, 28] width 21 height 6
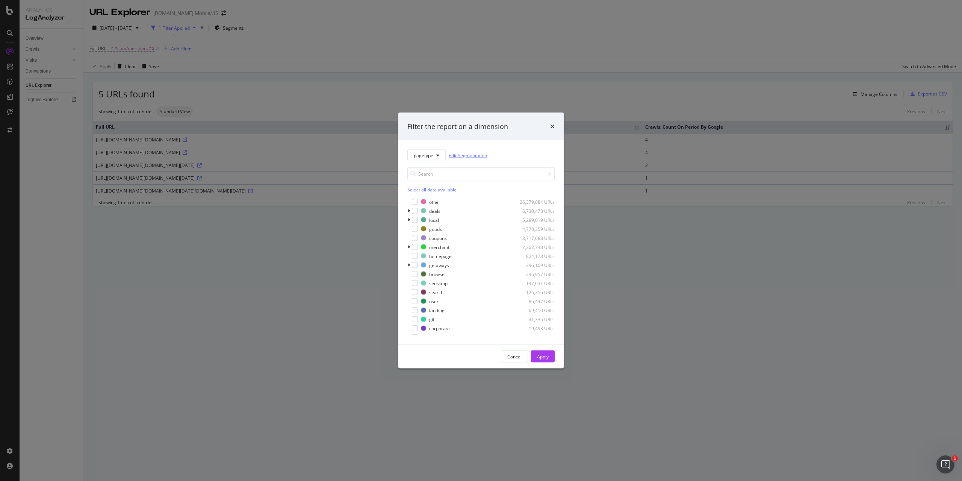
click at [467, 156] on link "Edit Segmentation" at bounding box center [468, 155] width 38 height 8
click at [410, 247] on div "modal" at bounding box center [409, 247] width 5 height 8
click at [552, 127] on icon "times" at bounding box center [552, 126] width 5 height 6
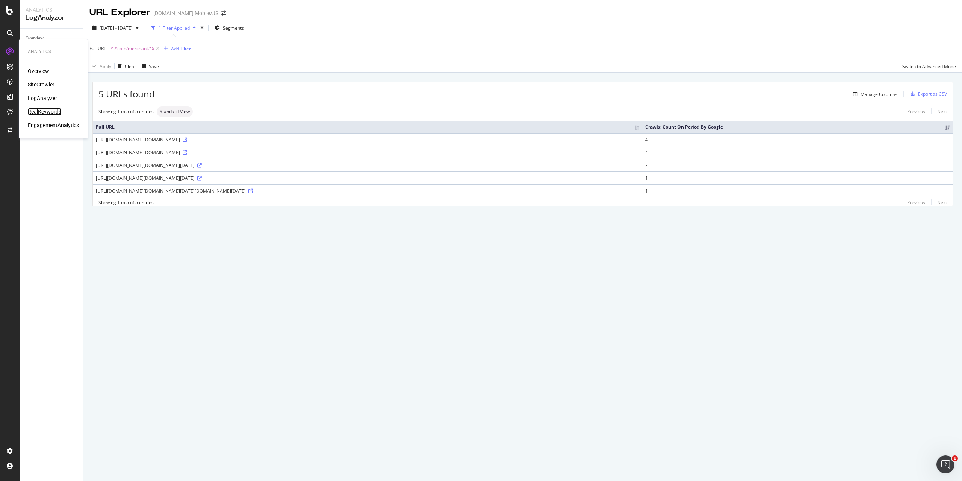
click at [48, 110] on div "RealKeywords" at bounding box center [44, 112] width 33 height 8
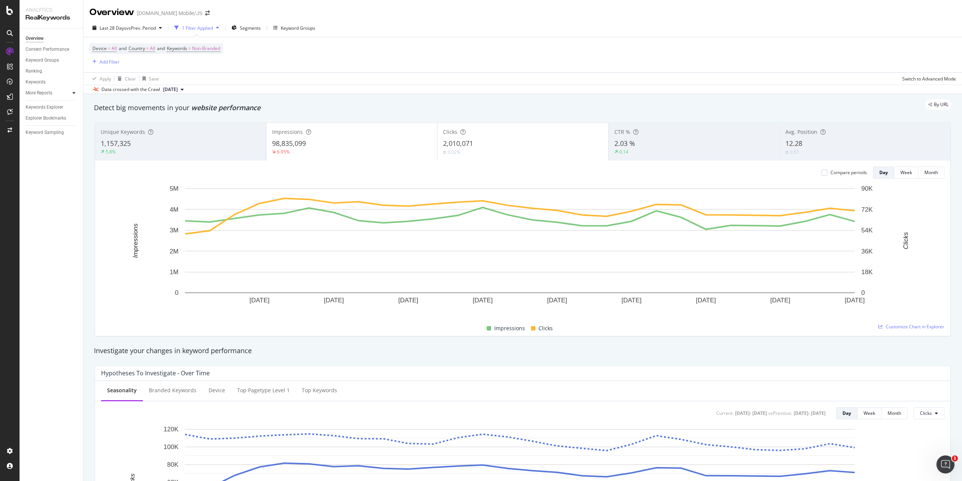
click at [73, 92] on icon at bounding box center [74, 93] width 3 height 5
click at [52, 61] on div "Keyword Groups" at bounding box center [42, 60] width 33 height 8
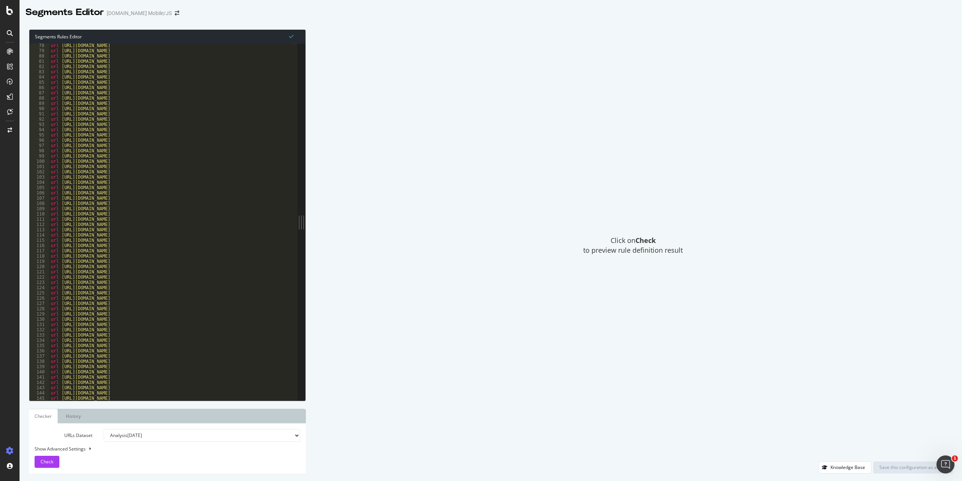
scroll to position [88, 0]
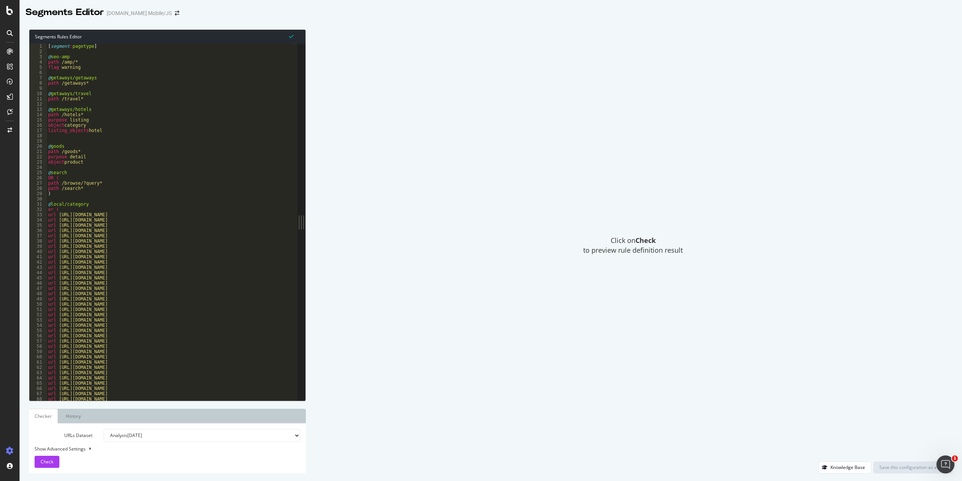
click at [112, 50] on div "[ segment : pagetype ] @ seo-amp path /amp/* flag warning @ getaways/getaways p…" at bounding box center [183, 225] width 273 height 362
click at [111, 46] on div "[ segment : pagetype ] @ seo-amp path /amp/* flag warning @ getaways/getaways p…" at bounding box center [183, 225] width 273 height 362
type textarea "[segment:pagetype]"
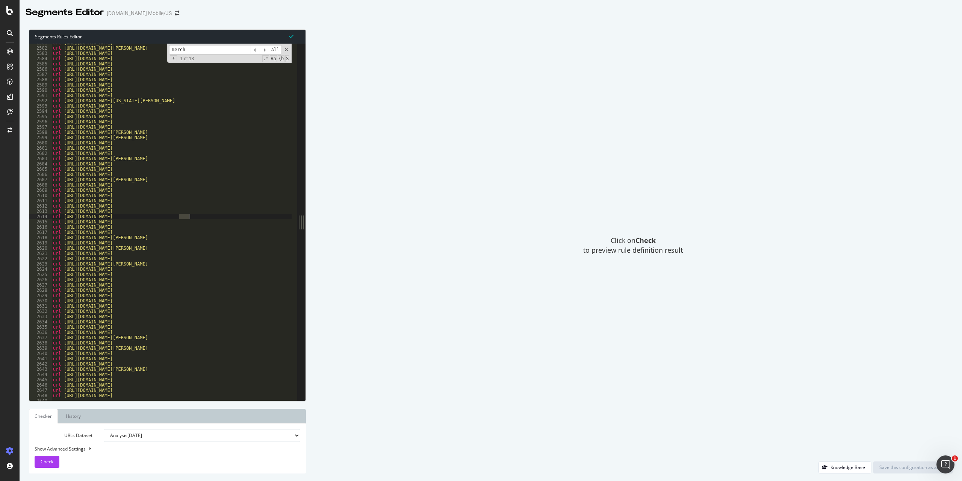
scroll to position [5327, 0]
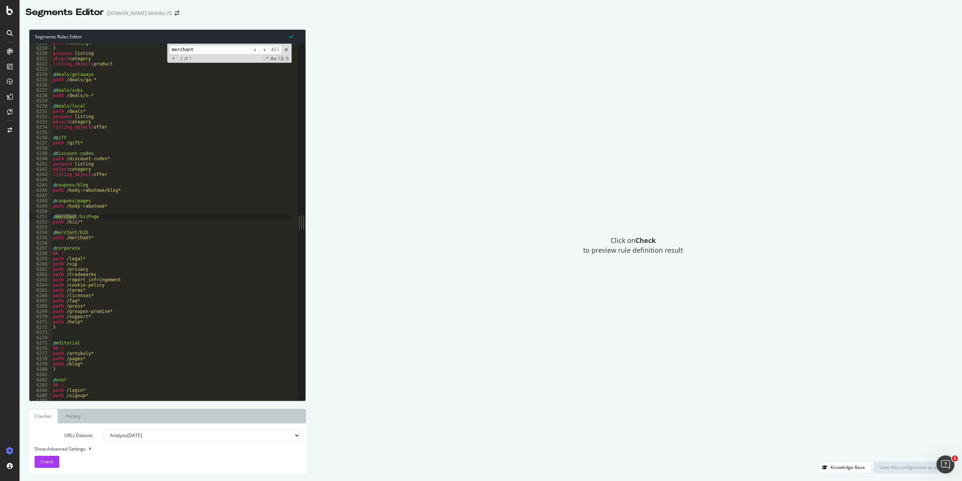
type input "merchant"
click at [95, 236] on div "path /deals/gs-* ) purpose listing object category listing_objects product @ de…" at bounding box center [187, 221] width 273 height 362
click at [91, 231] on div "path /deals/gs-* ) purpose listing object category listing_objects product @ de…" at bounding box center [187, 221] width 273 height 362
type textarea "@merchant/b2b"
click at [81, 233] on div "path /deals/gs-* ) purpose listing object category listing_objects product @ de…" at bounding box center [187, 221] width 273 height 362
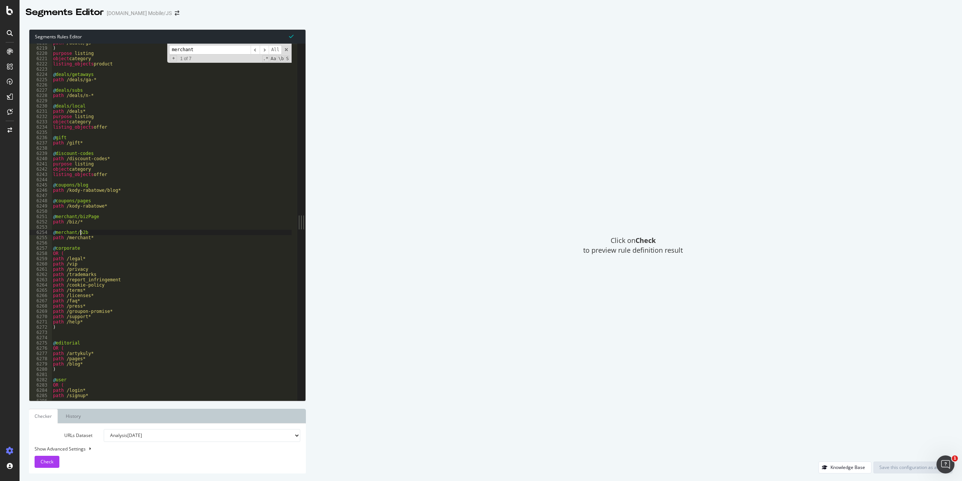
click at [92, 232] on div "path /deals/gs-* ) purpose listing object category listing_objects product @ de…" at bounding box center [187, 221] width 273 height 362
